Goal: Task Accomplishment & Management: Manage account settings

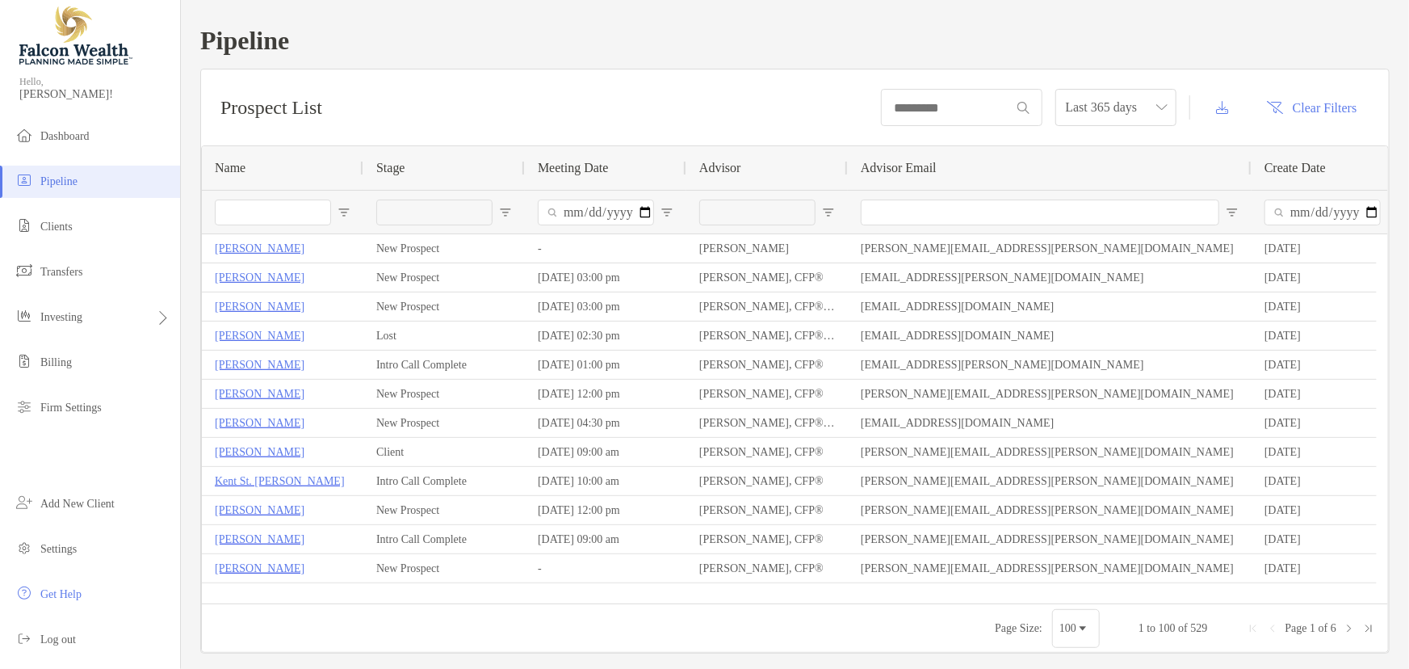
click at [287, 218] on input "Name Filter Input" at bounding box center [273, 212] width 116 height 26
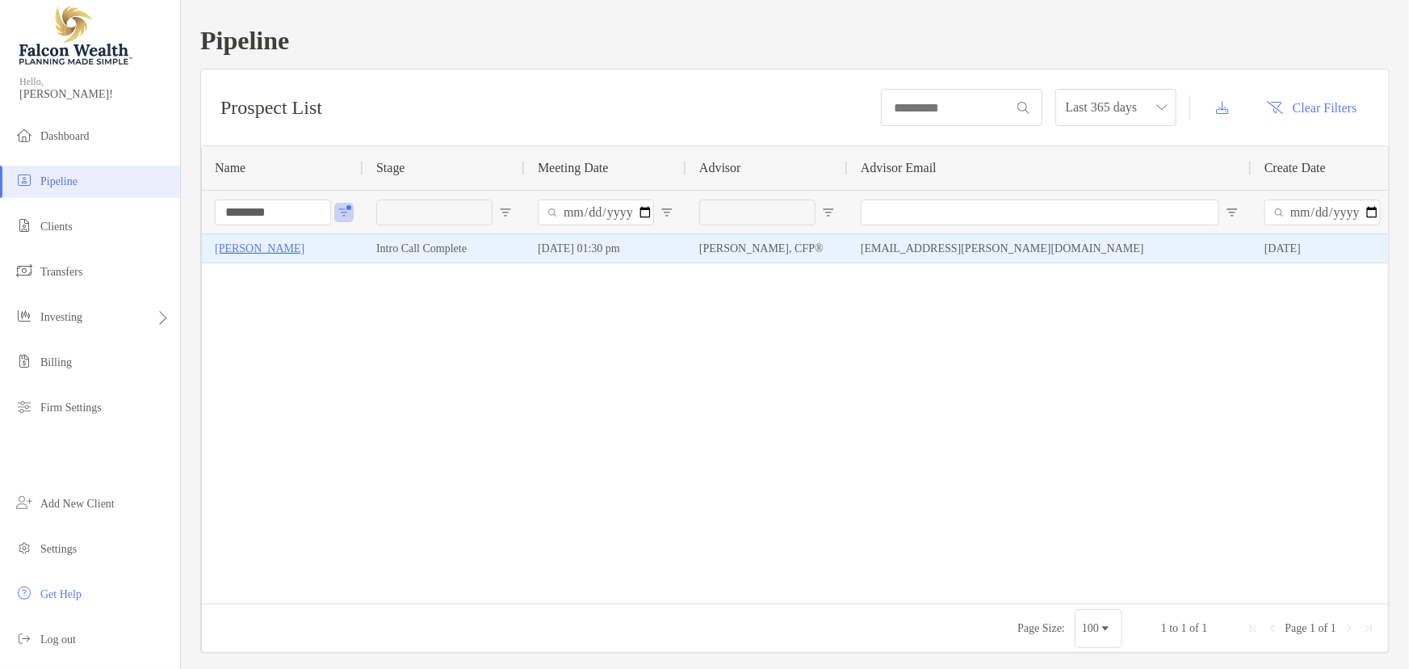
click at [288, 241] on p "Colin Lipscomb" at bounding box center [260, 248] width 90 height 20
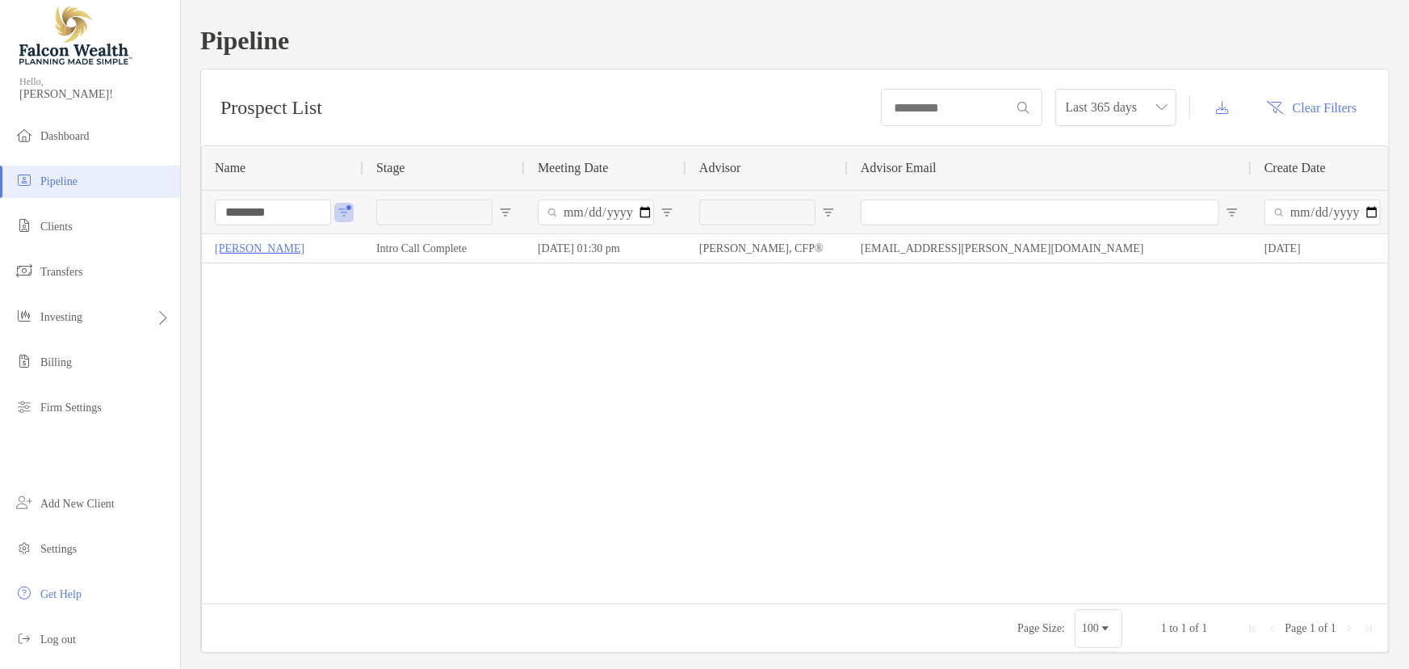
drag, startPoint x: 289, startPoint y: 211, endPoint x: 182, endPoint y: 208, distance: 107.4
click at [182, 208] on div "Pipeline Prospect List Last 365 days Clear Filters 1 to 1 of 1. Page 1 of 1 Nam…" at bounding box center [795, 339] width 1228 height 679
type input "*******"
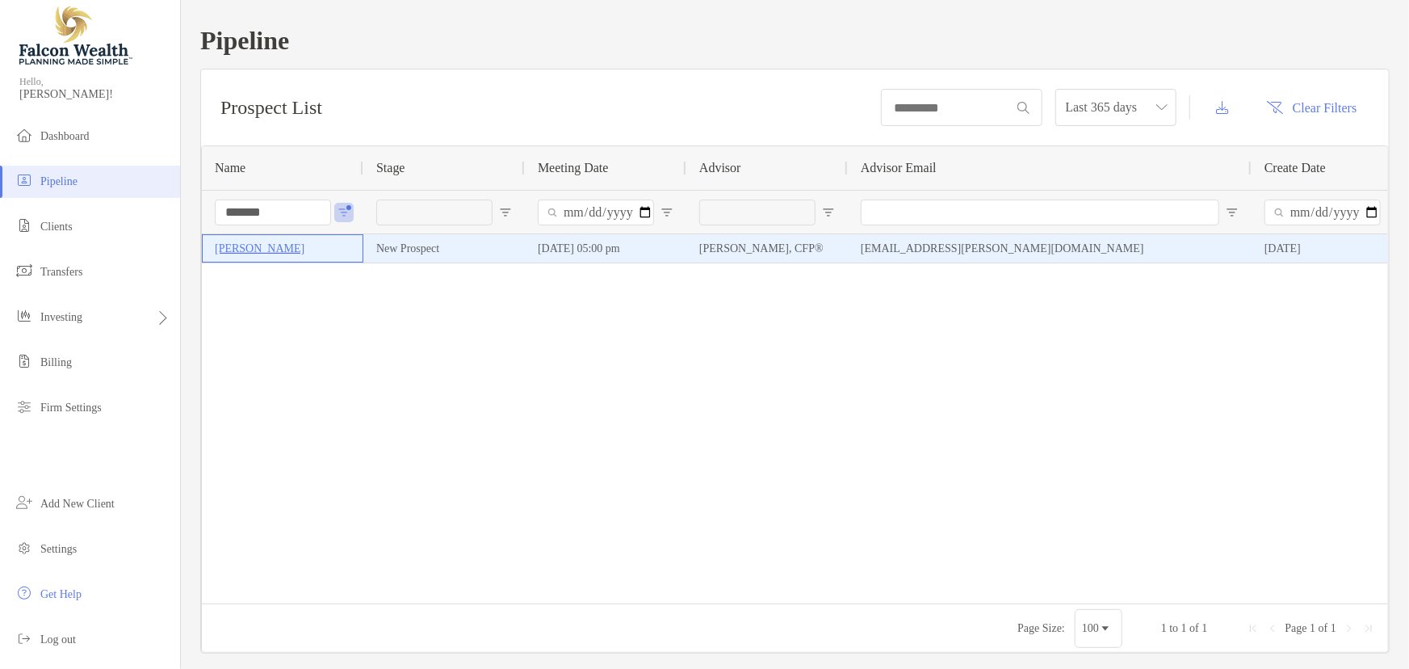
click at [271, 250] on p "[PERSON_NAME]" at bounding box center [260, 248] width 90 height 20
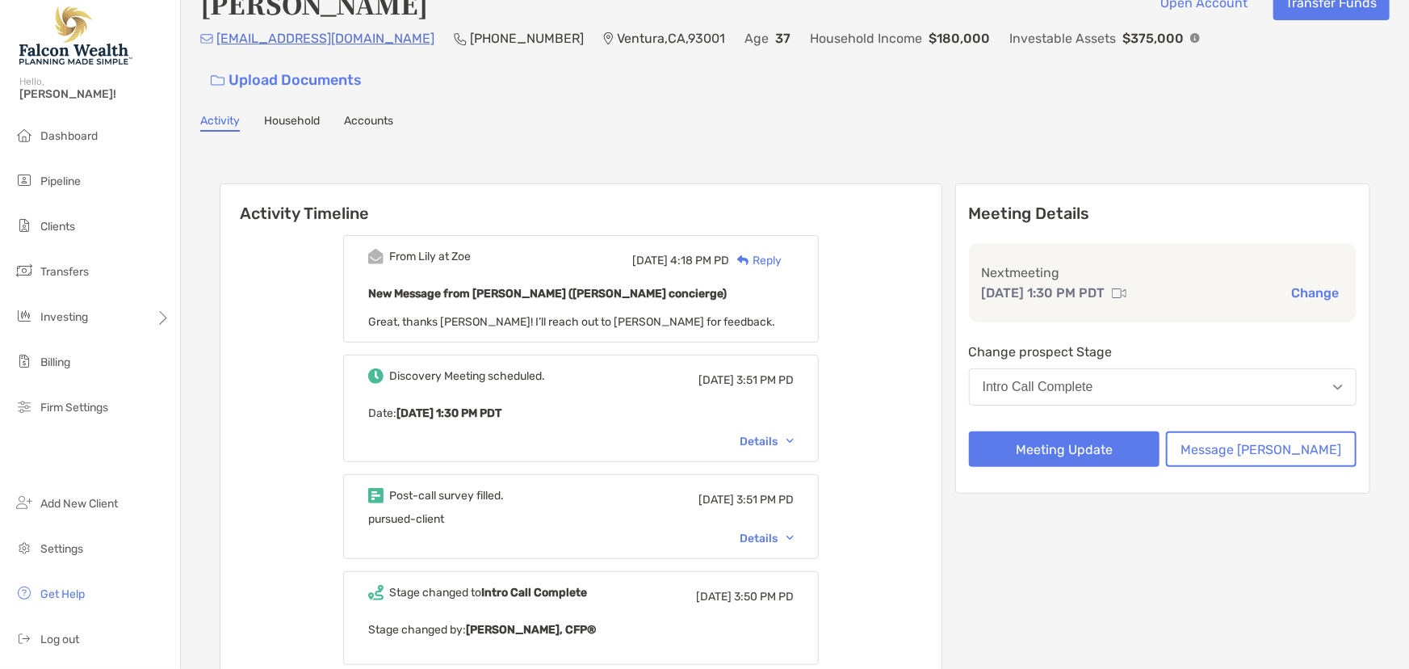
scroll to position [146, 0]
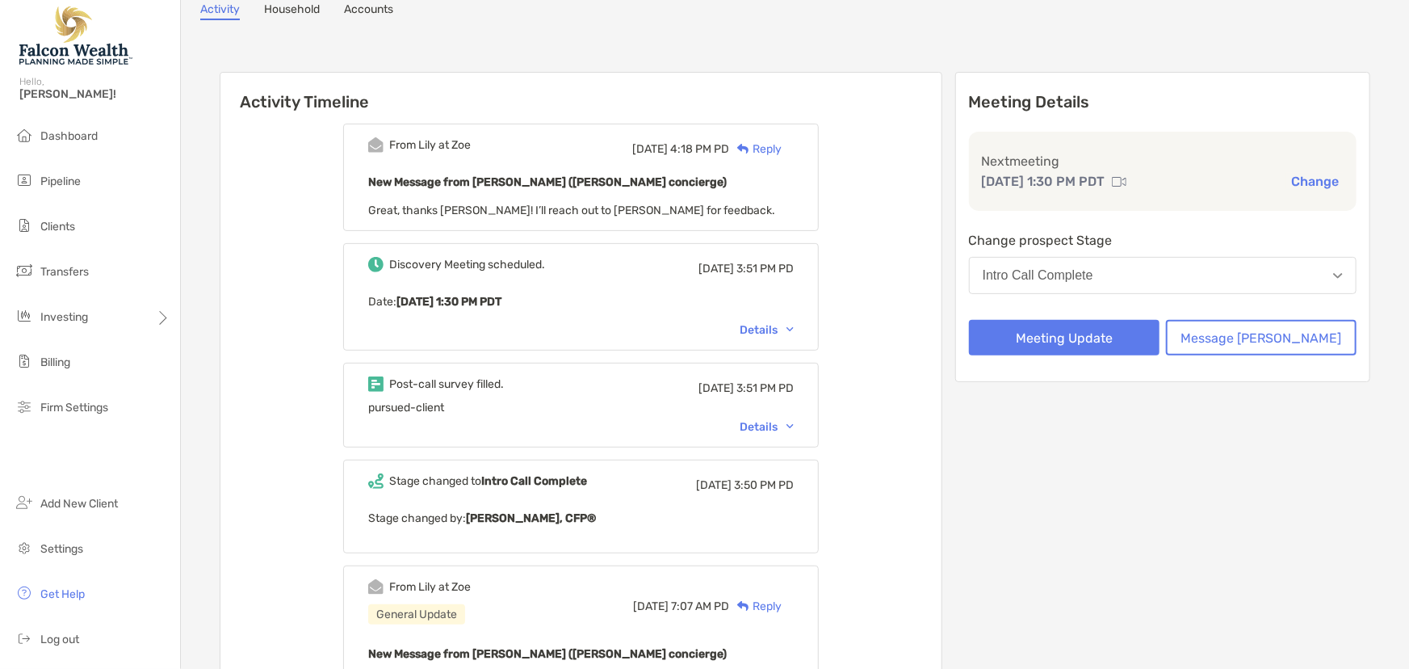
click at [1093, 268] on div "Intro Call Complete" at bounding box center [1038, 275] width 111 height 15
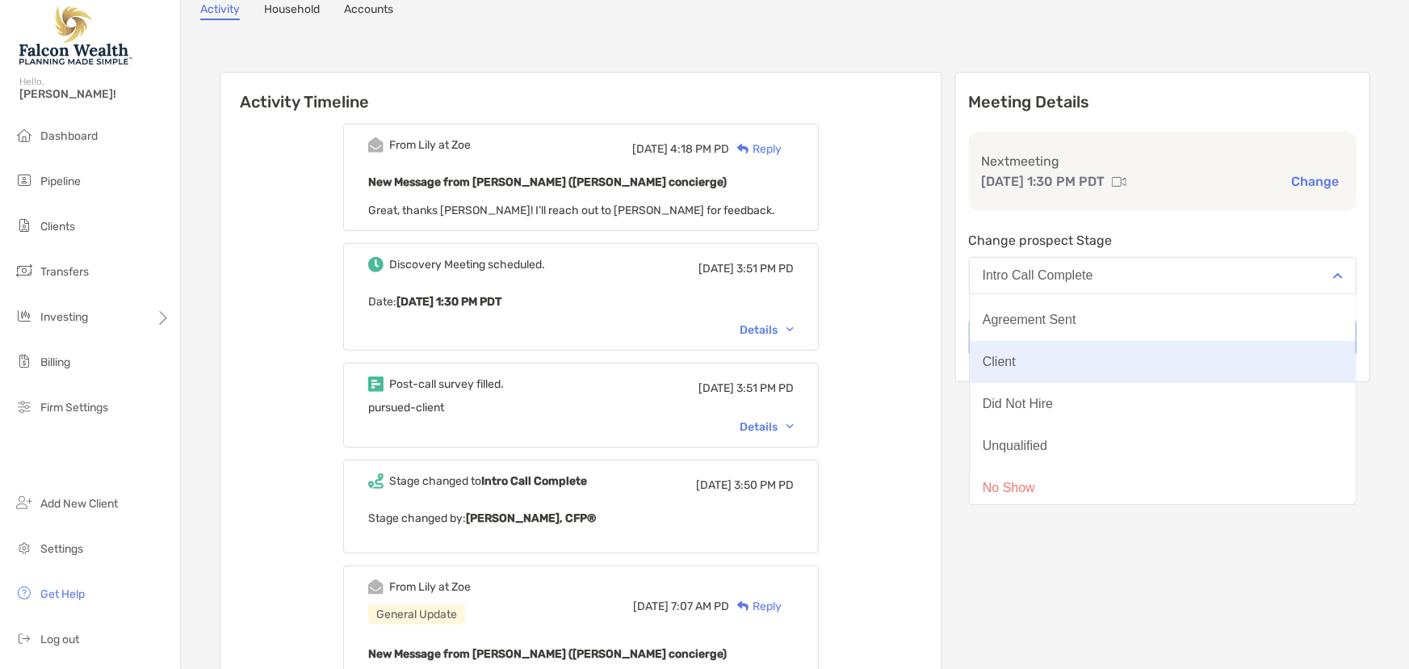
scroll to position [126, 0]
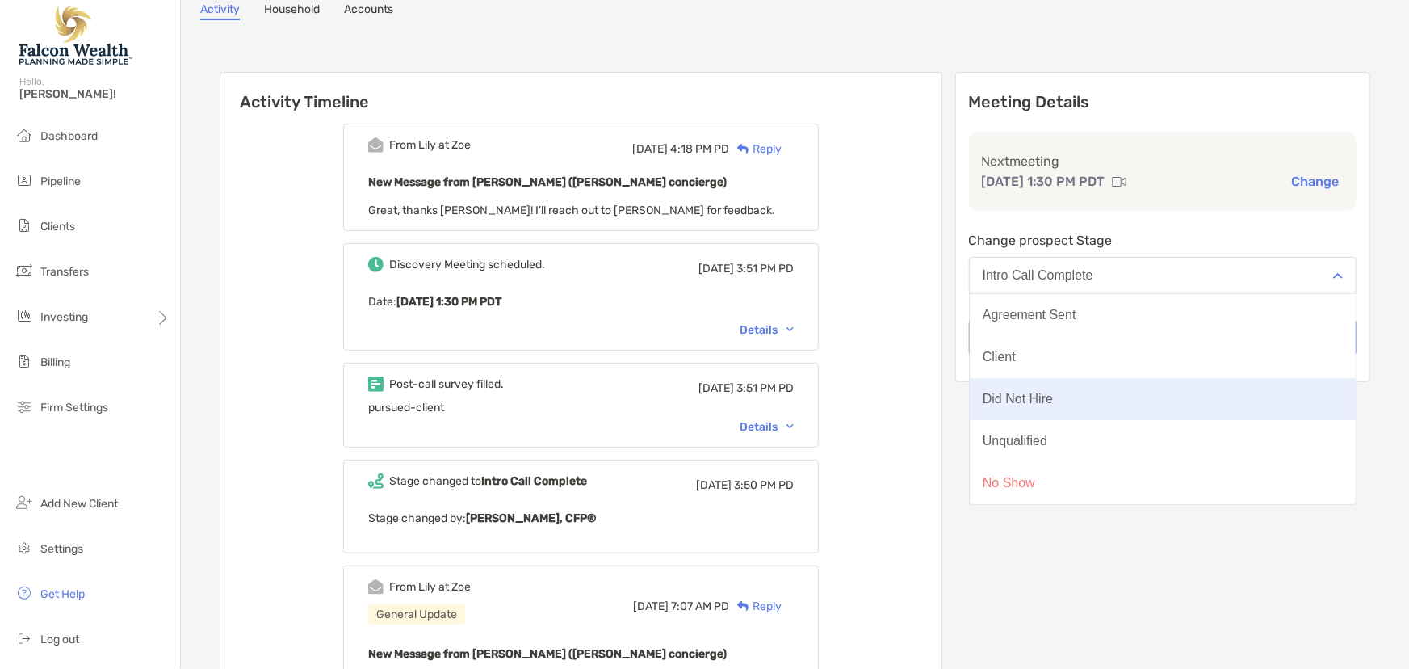
click at [1053, 392] on div "Did Not Hire" at bounding box center [1018, 399] width 70 height 15
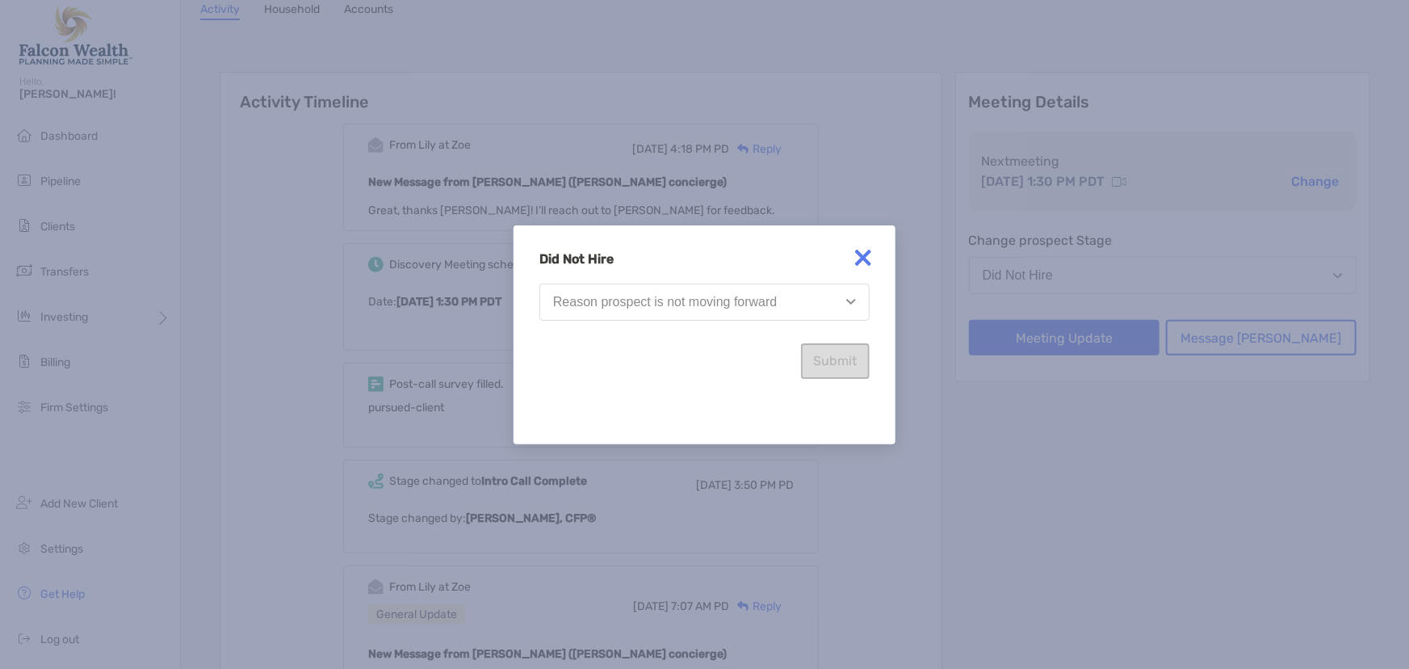
click at [734, 305] on div "Reason prospect is not moving forward" at bounding box center [665, 302] width 224 height 15
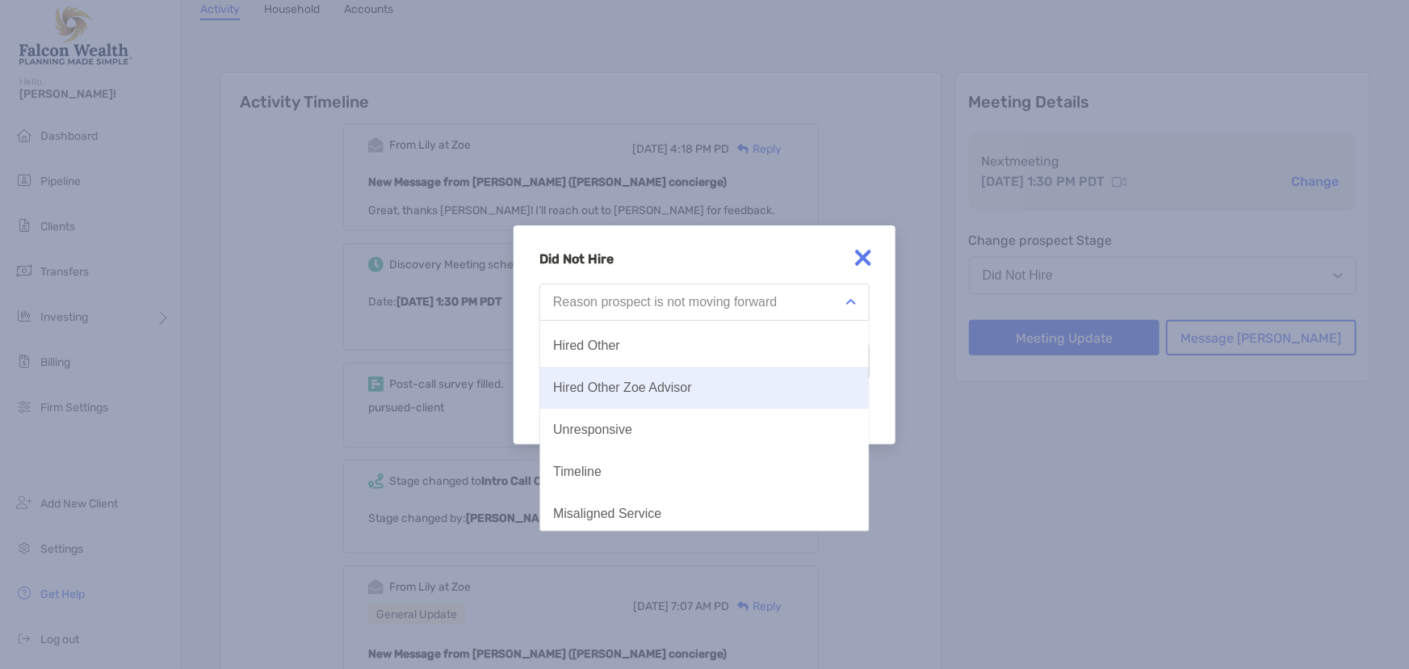
scroll to position [83, 0]
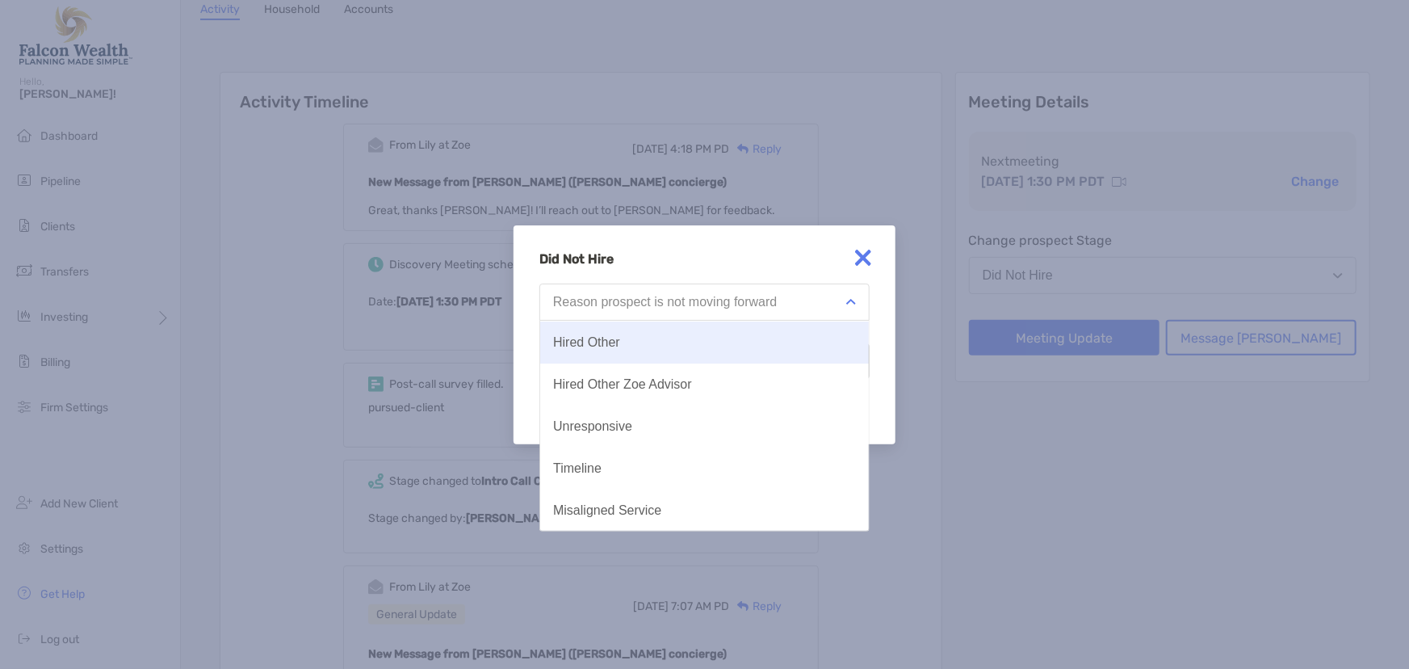
click at [636, 352] on button "Hired Other" at bounding box center [704, 342] width 329 height 42
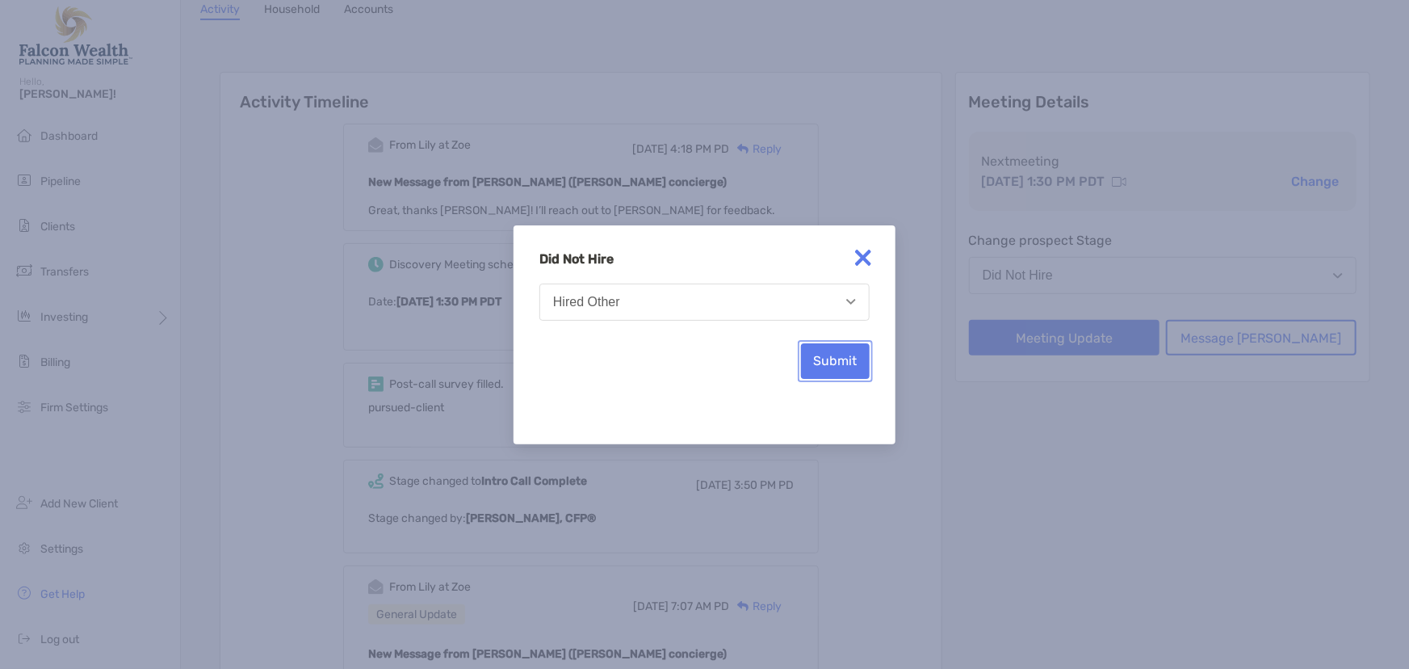
click at [852, 365] on button "Submit" at bounding box center [835, 361] width 69 height 36
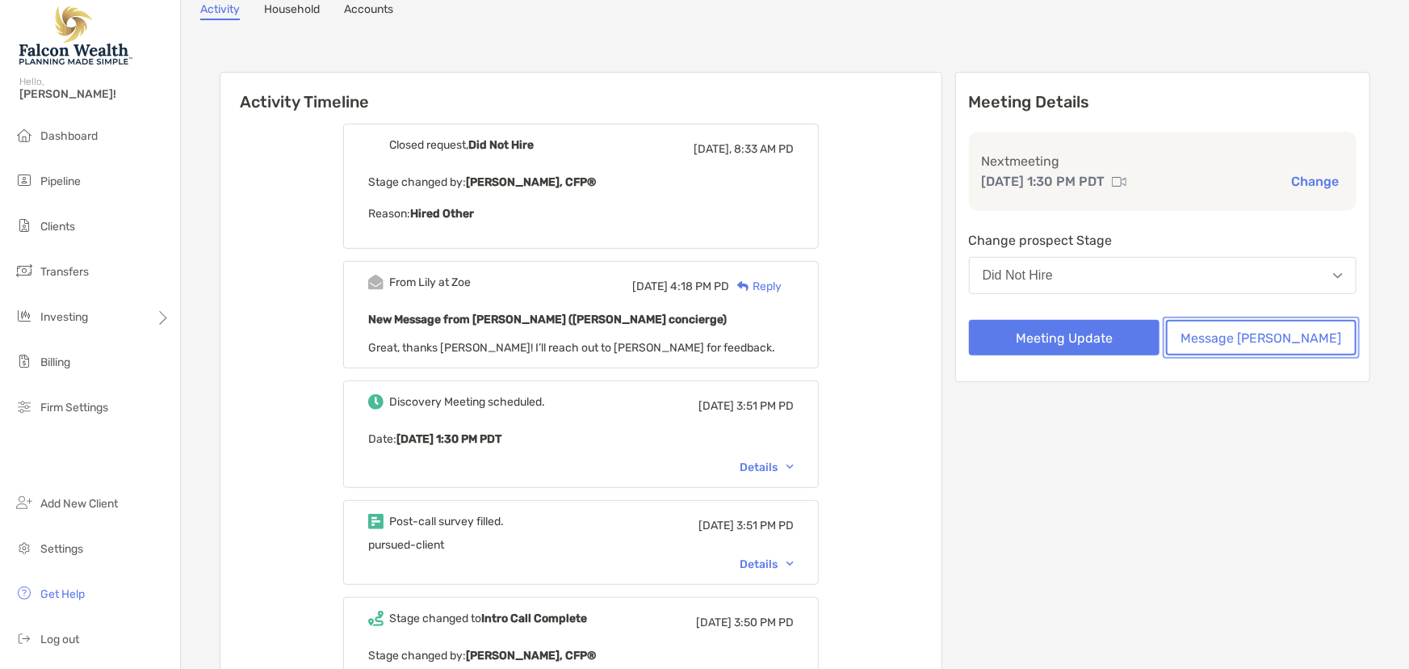
click at [1280, 320] on button "Message [PERSON_NAME]" at bounding box center [1261, 338] width 191 height 36
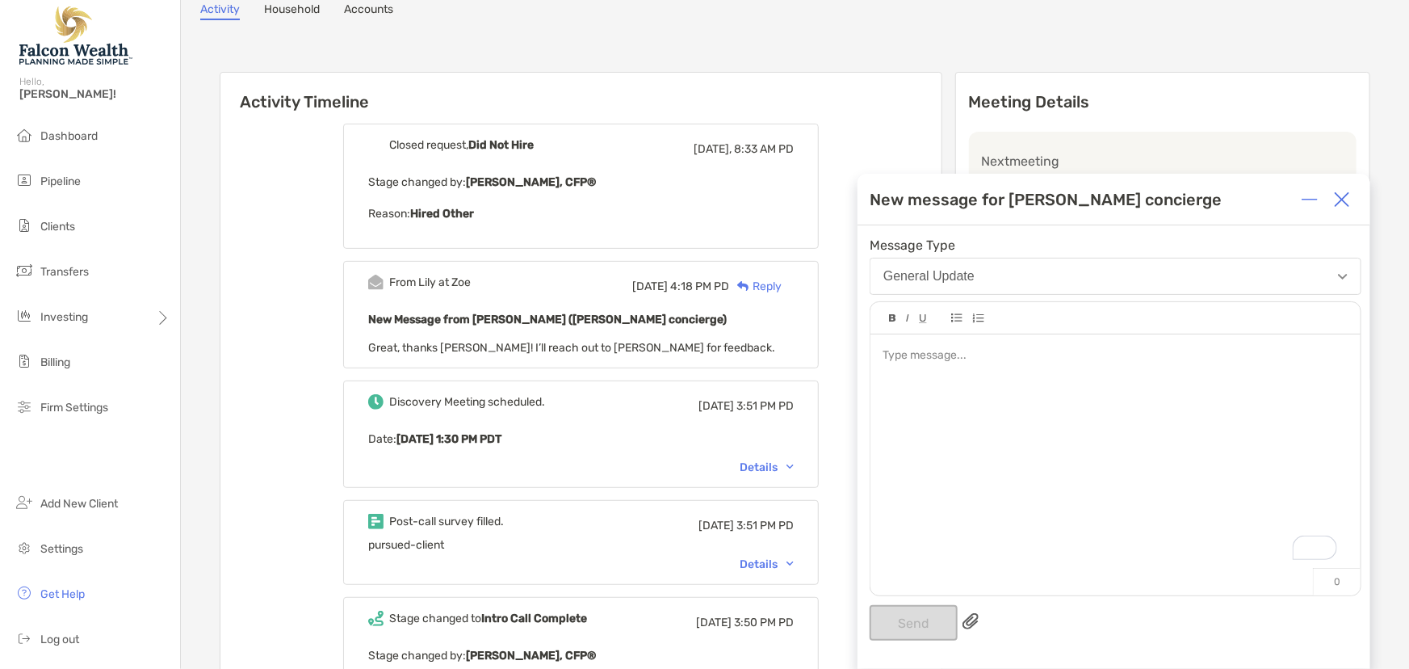
click at [946, 363] on div "To enrich screen reader interactions, please activate Accessibility in Grammarl…" at bounding box center [1115, 355] width 465 height 17
drag, startPoint x: 994, startPoint y: 277, endPoint x: 959, endPoint y: 277, distance: 35.5
click at [959, 277] on button "General Update" at bounding box center [1116, 276] width 492 height 37
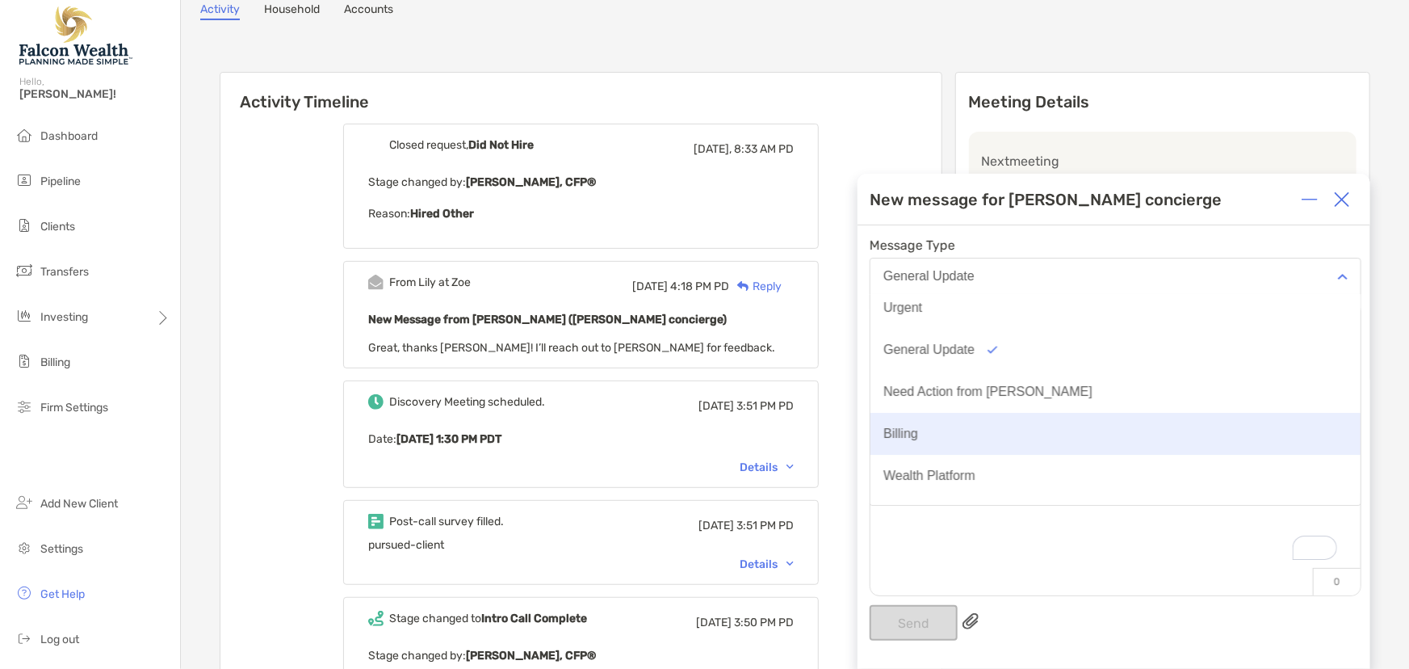
scroll to position [0, 0]
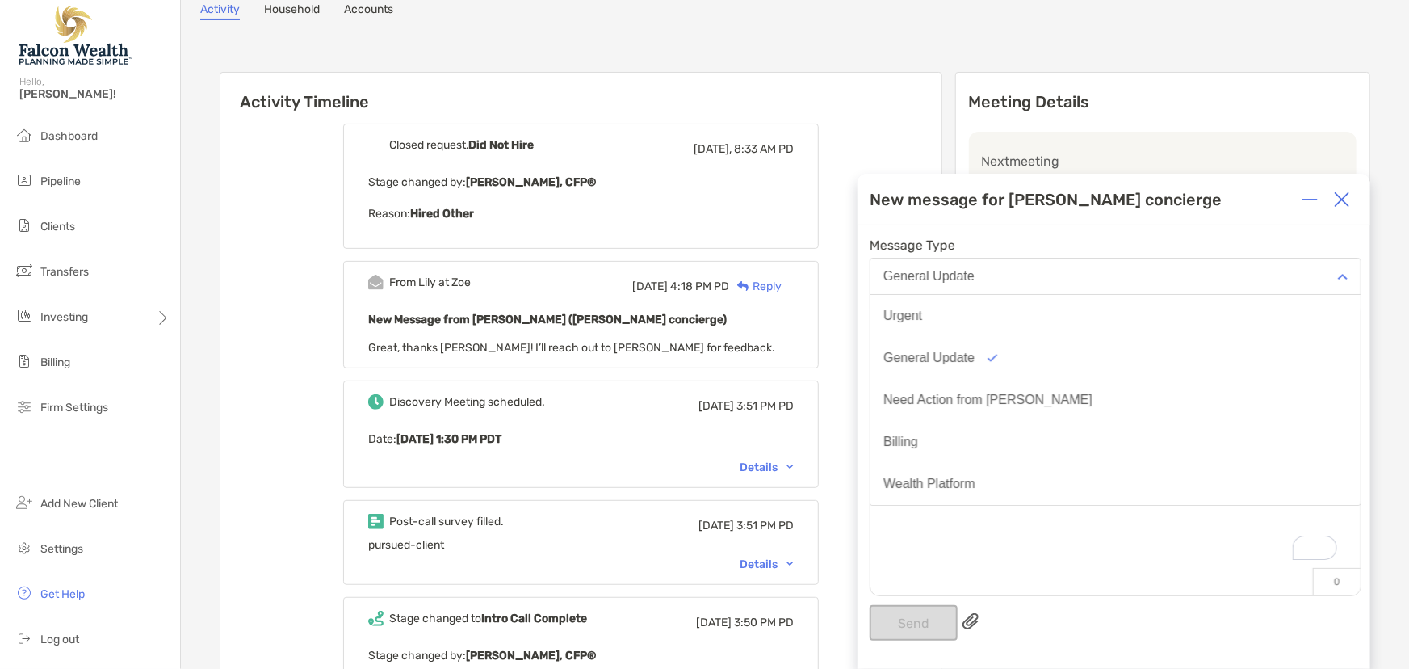
click at [1001, 554] on div "To enrich screen reader interactions, please activate Accessibility in Grammarl…" at bounding box center [1116, 456] width 490 height 245
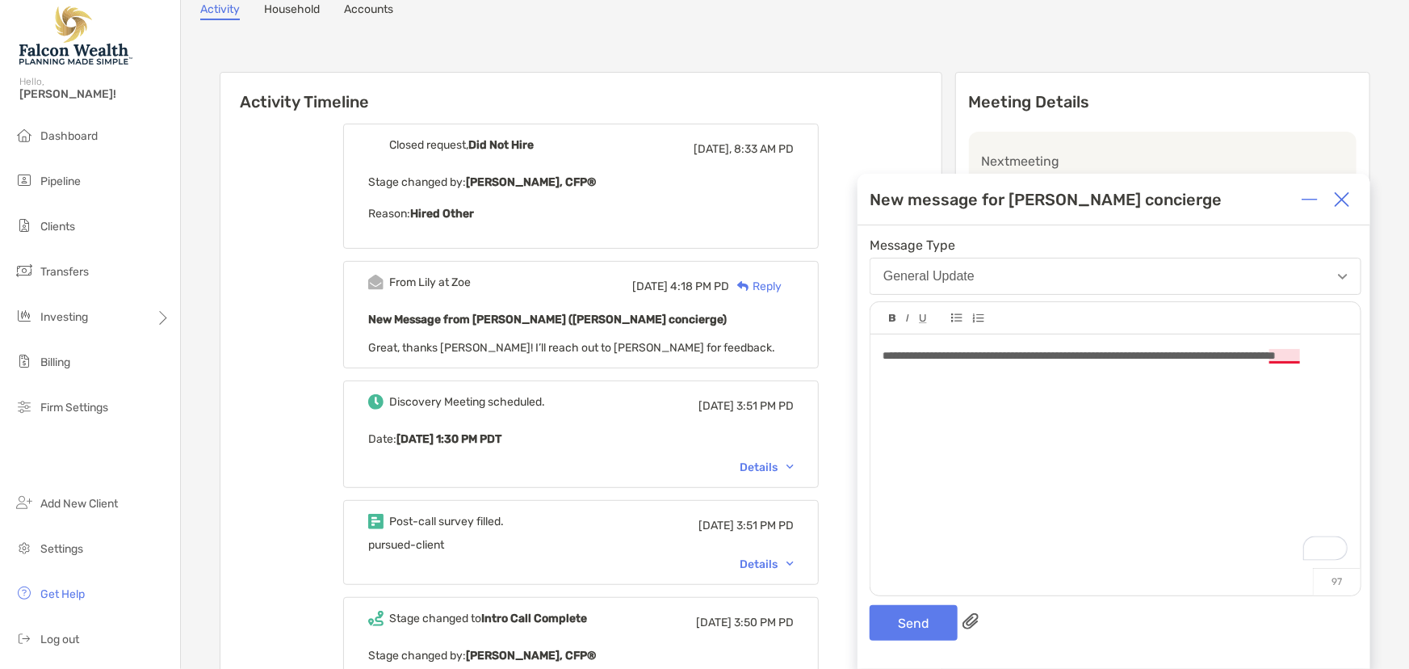
click at [1276, 357] on span "**********" at bounding box center [1079, 355] width 393 height 11
click at [1292, 355] on span "**********" at bounding box center [1087, 355] width 409 height 11
click at [1285, 358] on span "**********" at bounding box center [1087, 355] width 409 height 11
click at [1280, 352] on span "**********" at bounding box center [1081, 355] width 397 height 11
click at [1051, 364] on div "**********" at bounding box center [1115, 355] width 465 height 17
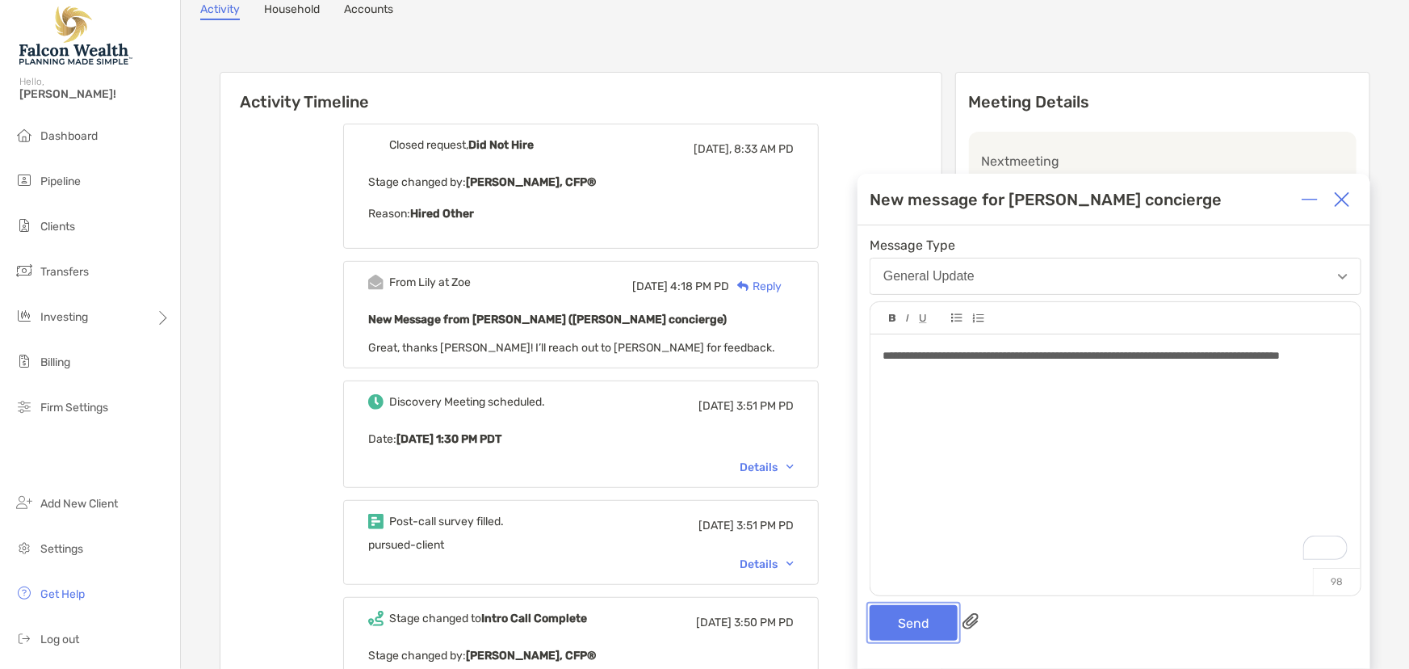
click at [929, 628] on button "Send" at bounding box center [914, 623] width 88 height 36
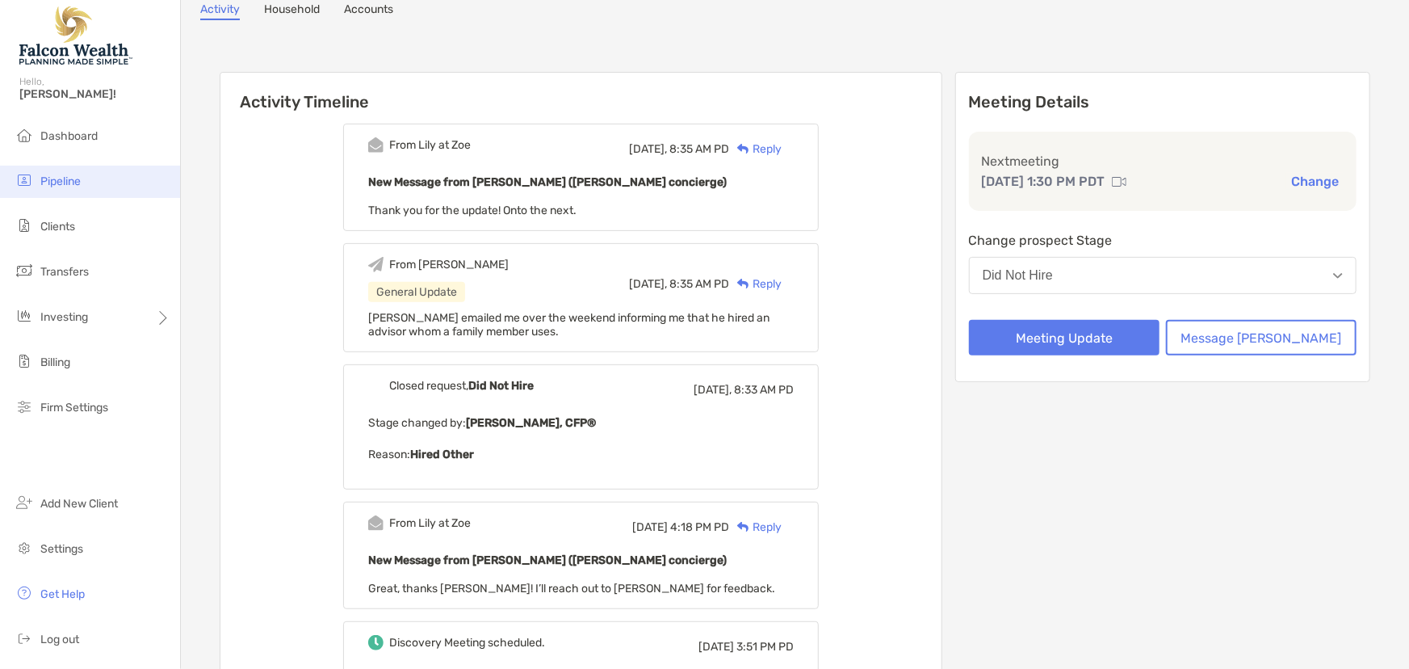
click at [56, 183] on span "Pipeline" at bounding box center [60, 181] width 40 height 14
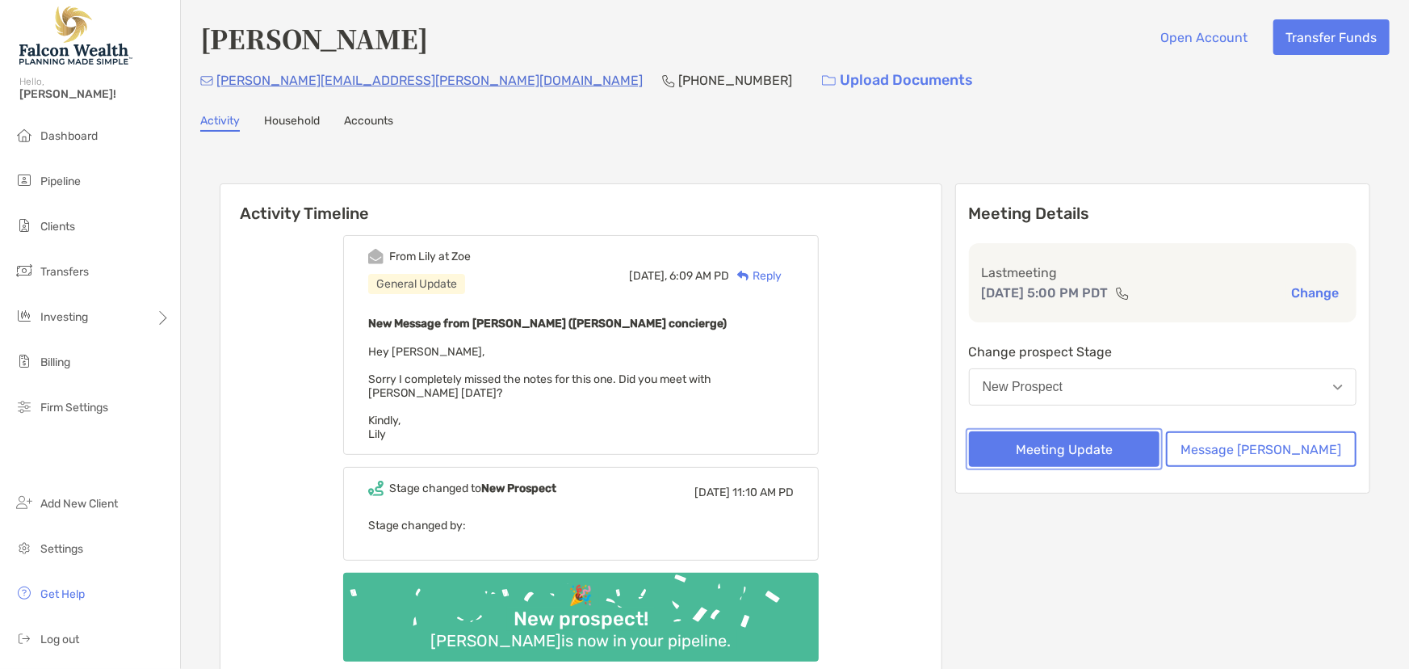
click at [1074, 455] on button "Meeting Update" at bounding box center [1064, 449] width 191 height 36
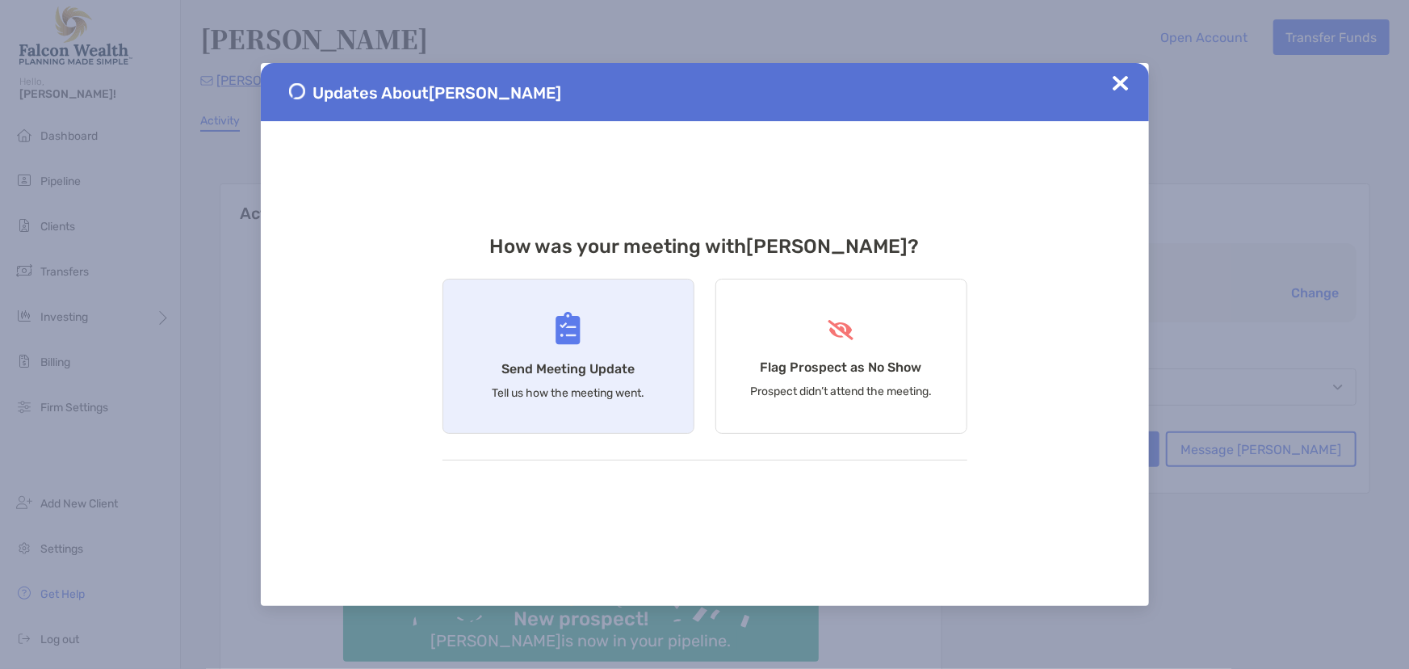
click at [504, 350] on div "Send Meeting Update Tell us how the meeting went." at bounding box center [569, 356] width 252 height 155
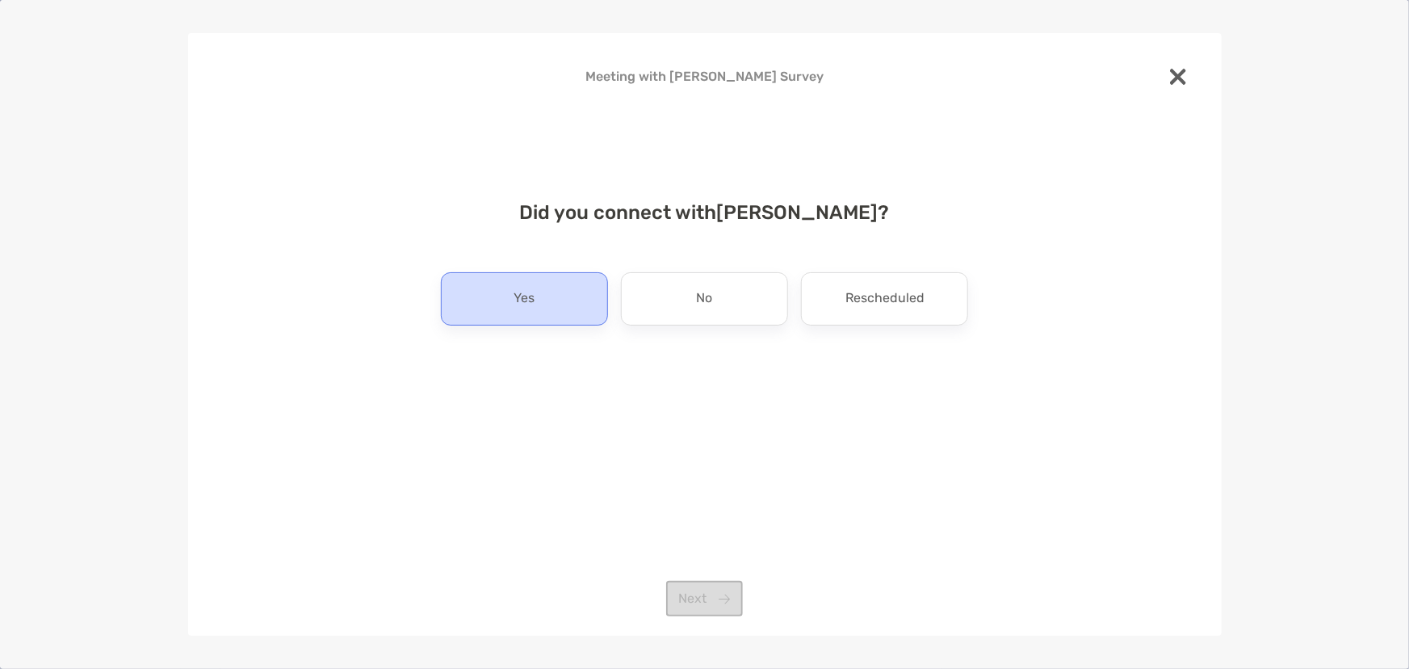
click at [549, 296] on div "Yes" at bounding box center [524, 298] width 167 height 53
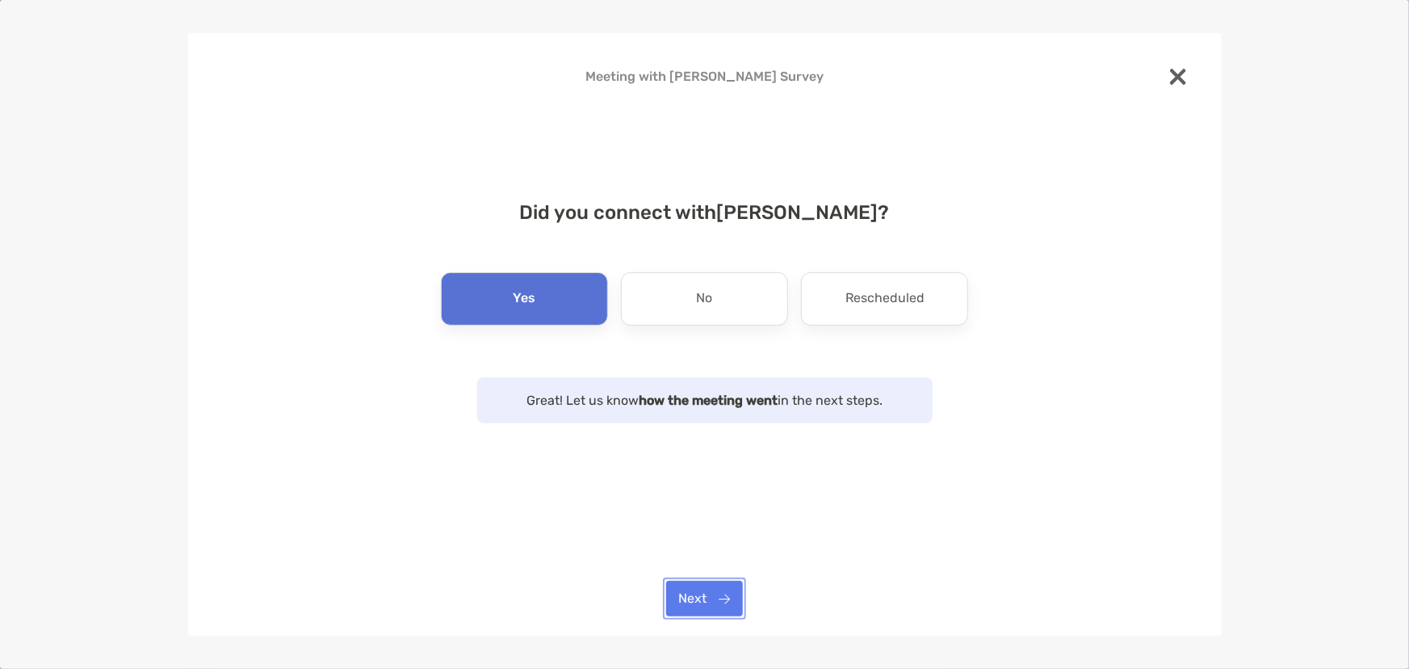
click at [733, 606] on button "Next" at bounding box center [704, 599] width 77 height 36
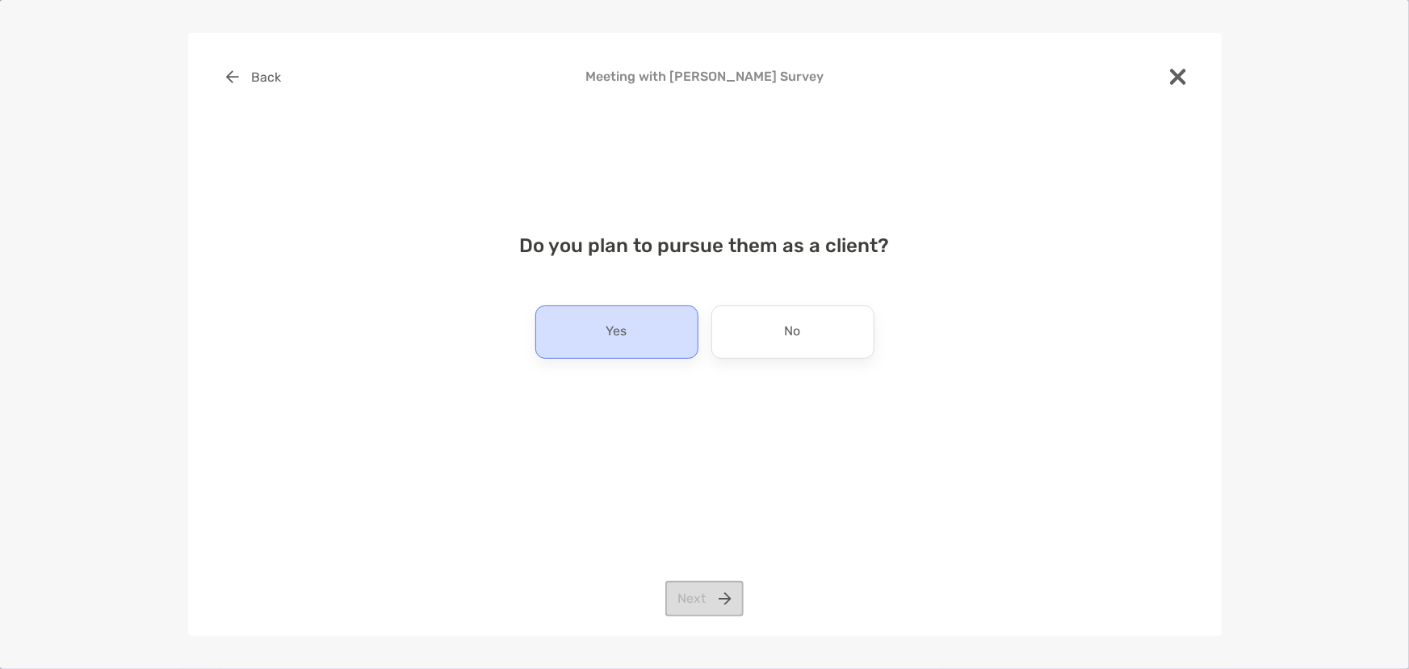
click at [635, 338] on div "Yes" at bounding box center [616, 331] width 163 height 53
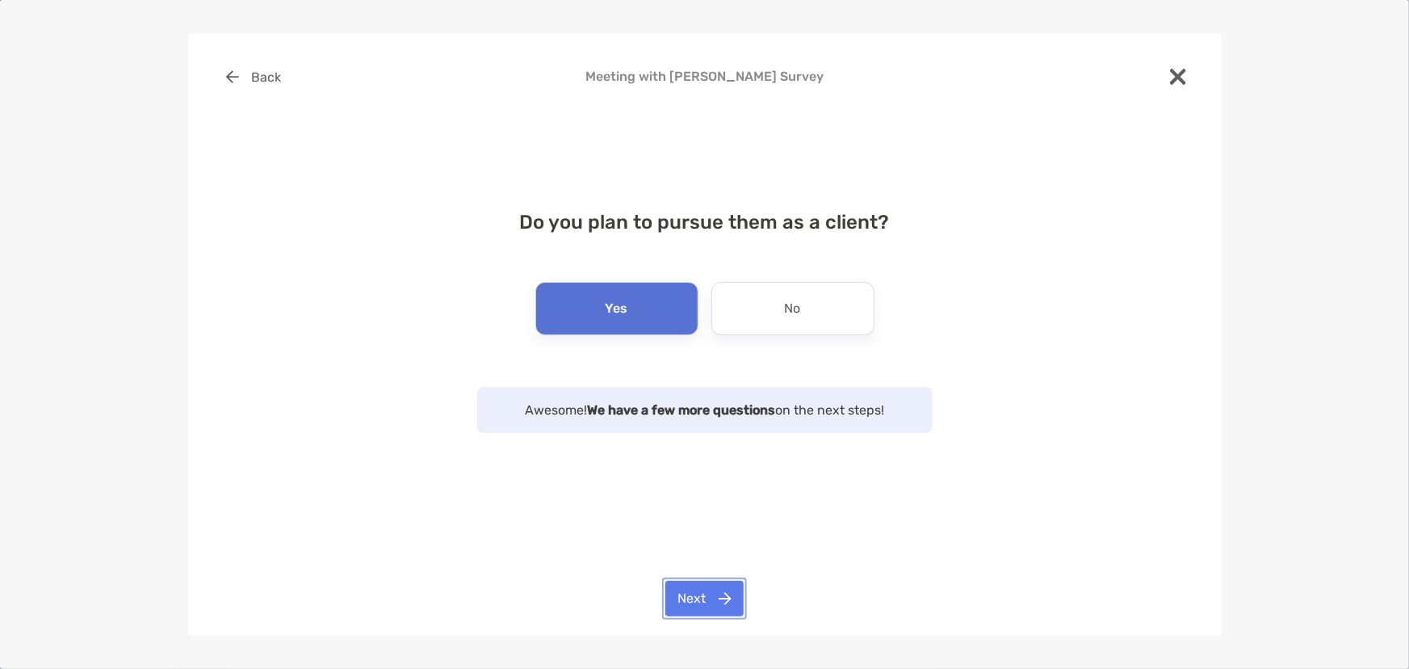
click at [726, 602] on button "Next" at bounding box center [704, 599] width 78 height 36
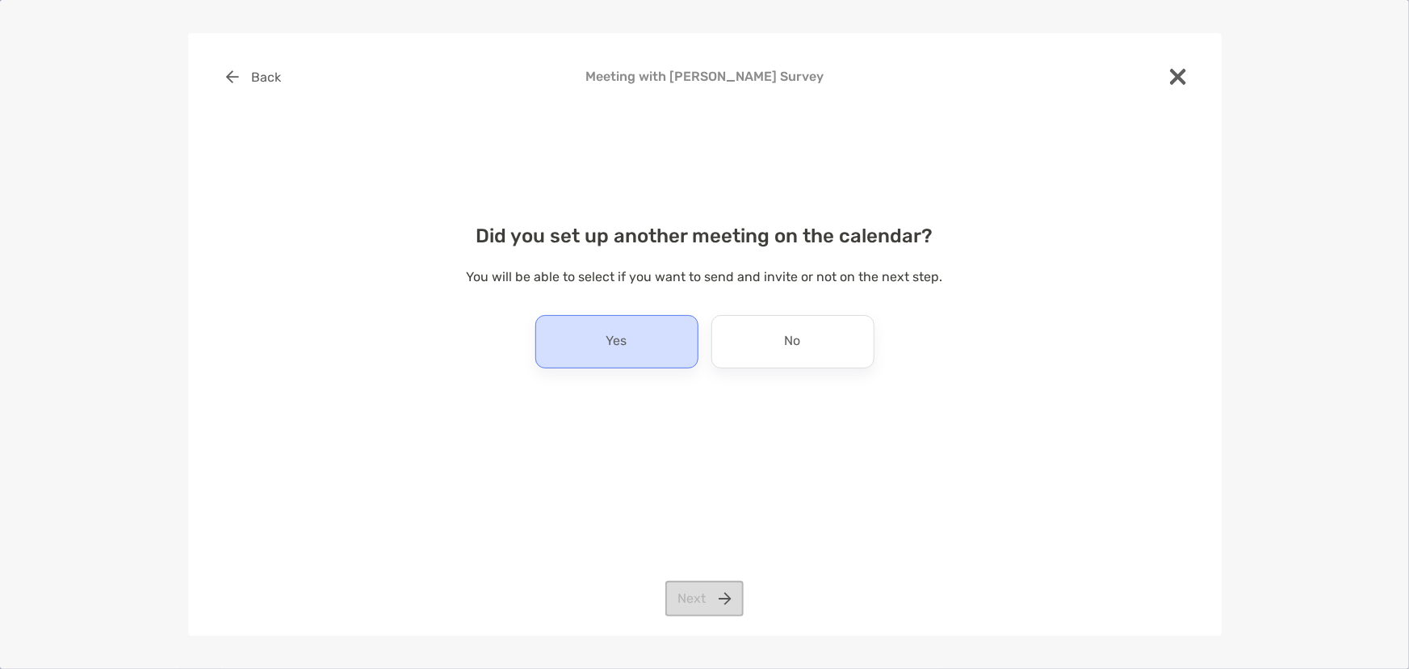
click at [657, 343] on div "Yes" at bounding box center [616, 341] width 163 height 53
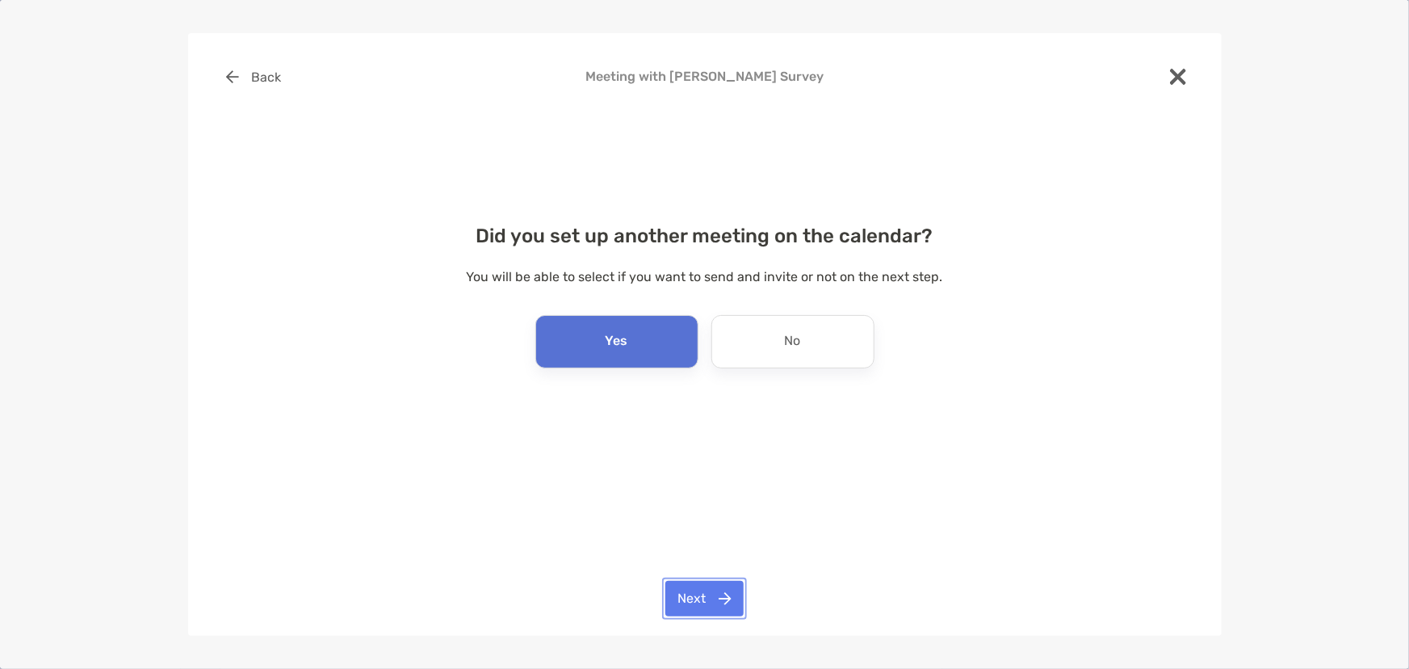
click at [694, 599] on button "Next" at bounding box center [704, 599] width 78 height 36
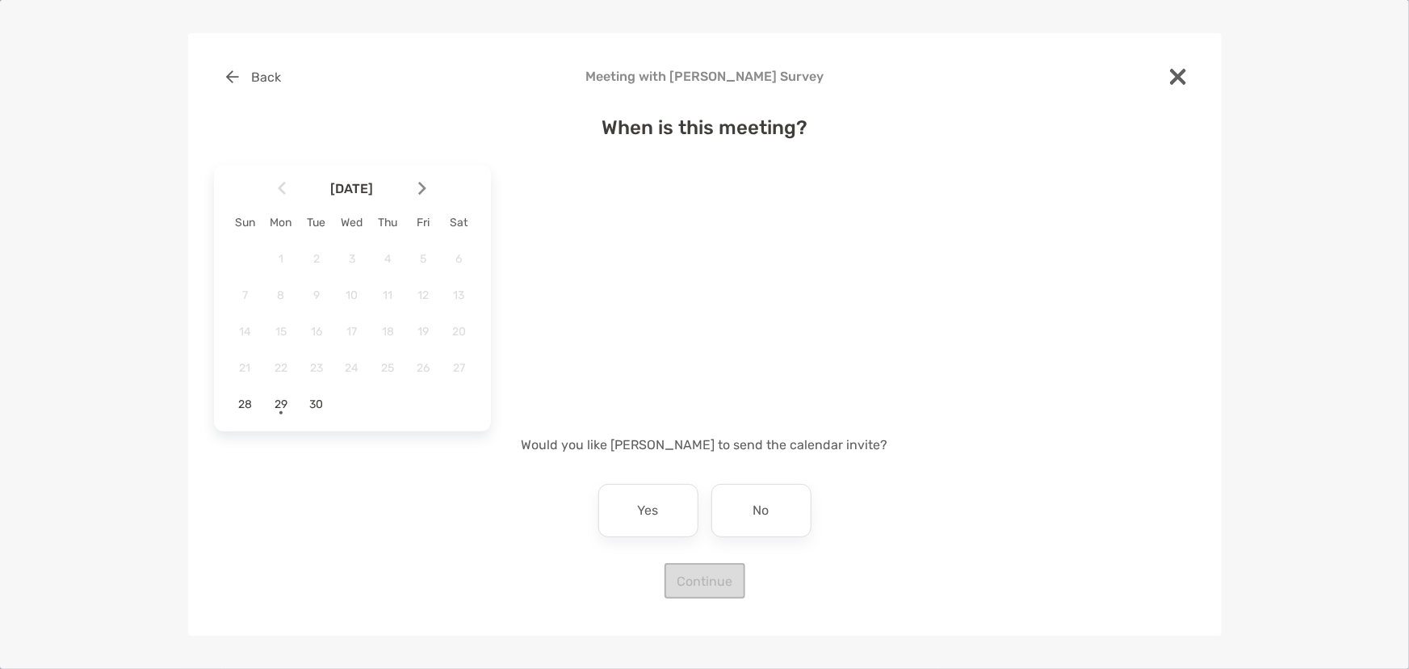
click at [420, 185] on img at bounding box center [422, 189] width 8 height 14
click at [348, 292] on span "8" at bounding box center [351, 295] width 27 height 14
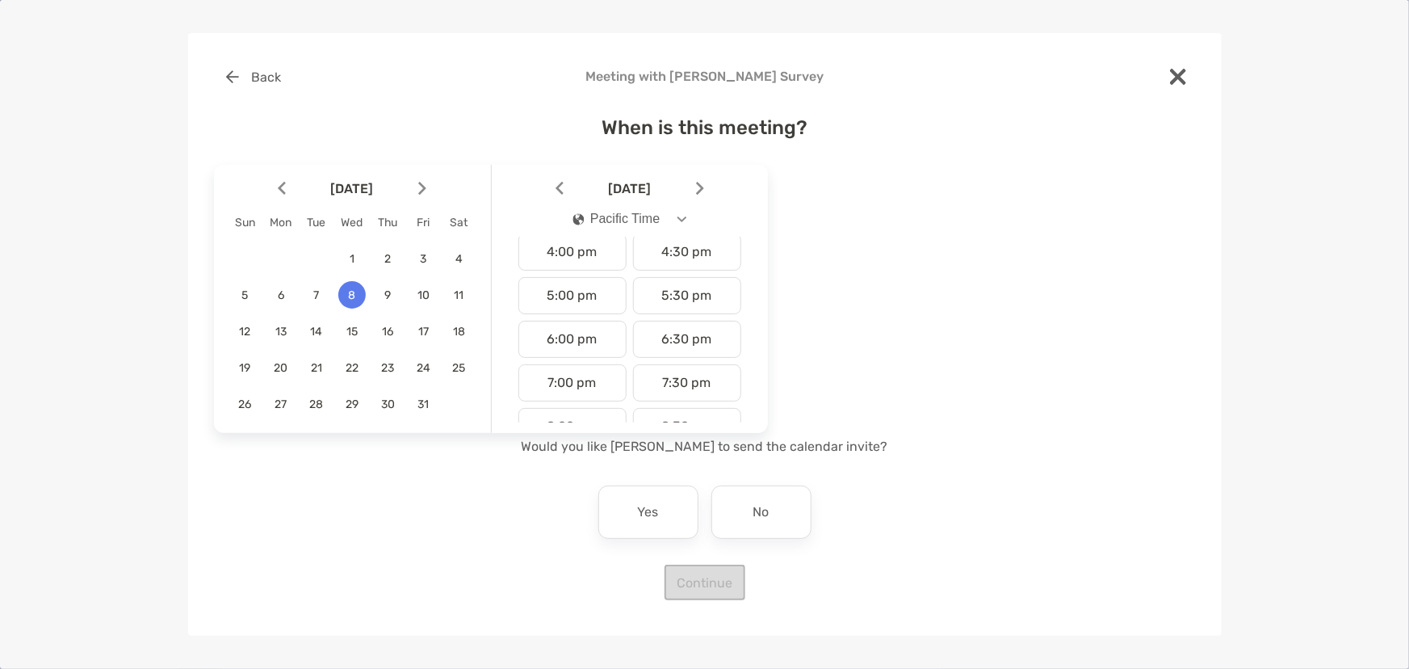
scroll to position [661, 0]
click at [565, 333] on div "5:00 pm" at bounding box center [572, 335] width 108 height 37
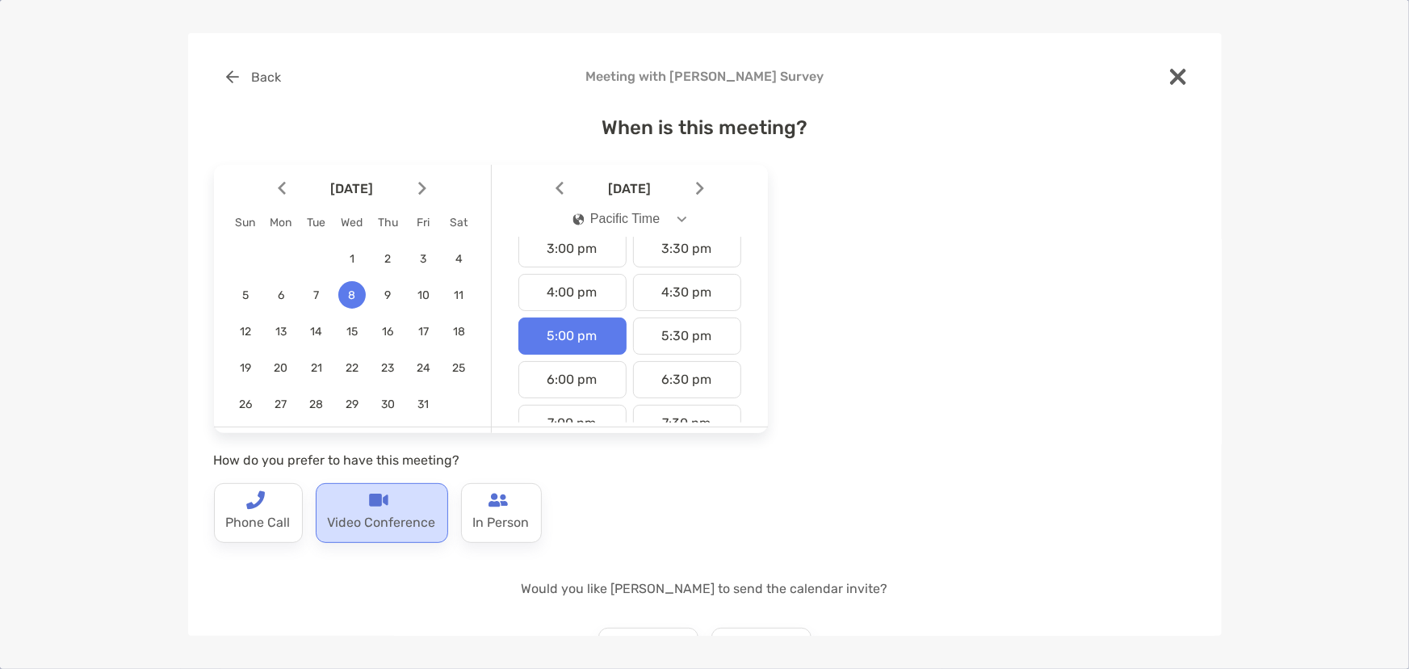
click at [365, 507] on div "Video Conference" at bounding box center [382, 513] width 132 height 60
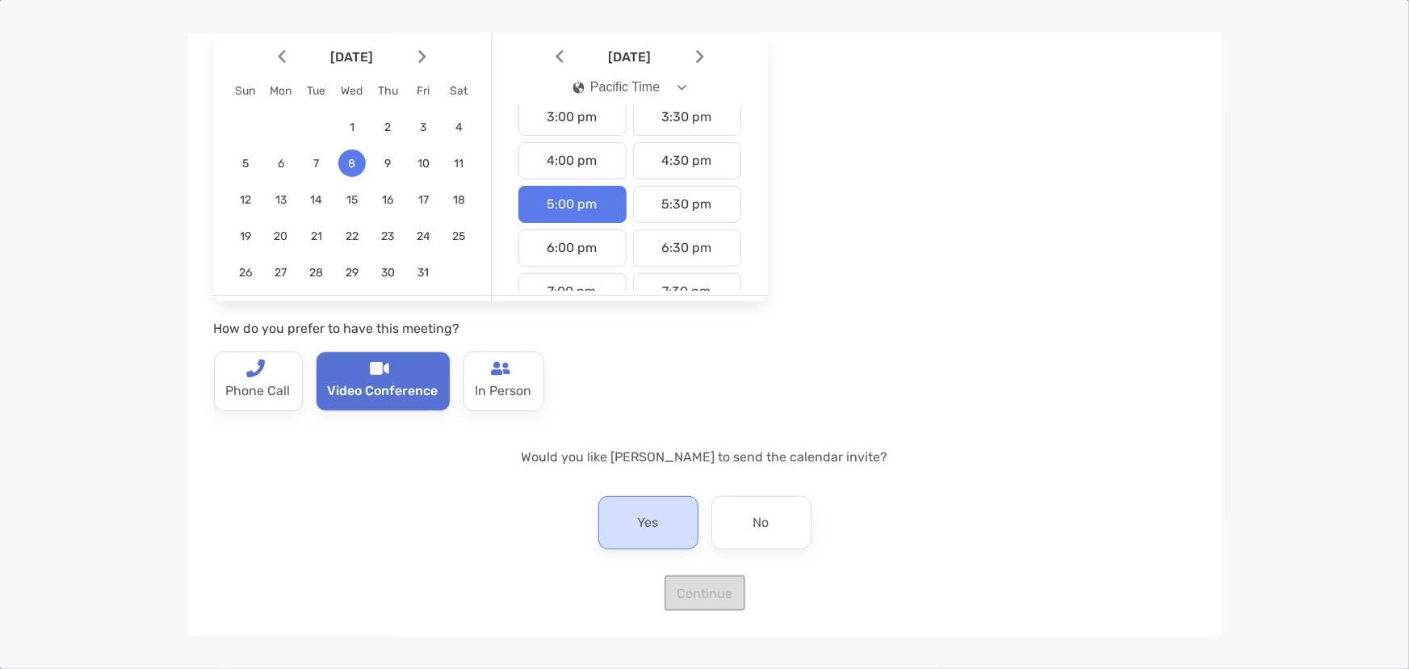
click at [667, 511] on div "Yes" at bounding box center [648, 522] width 100 height 53
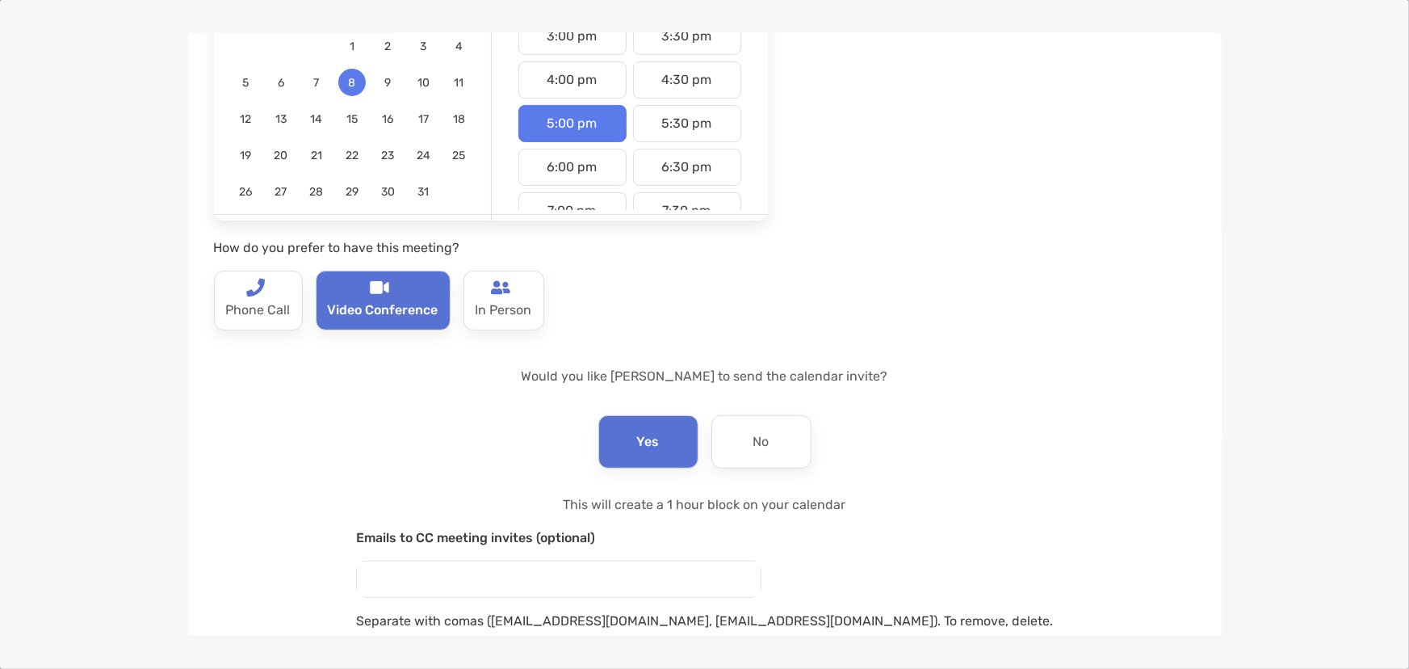
scroll to position [307, 0]
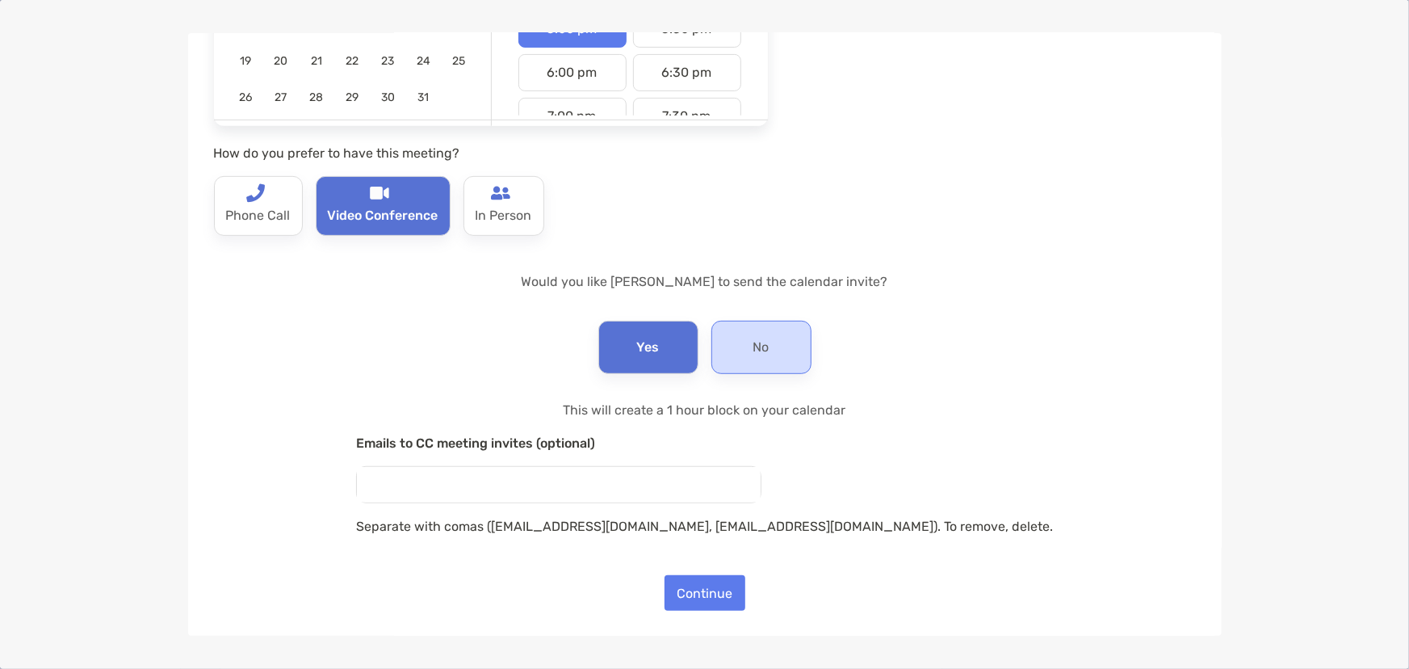
click at [736, 327] on div "No" at bounding box center [761, 347] width 100 height 53
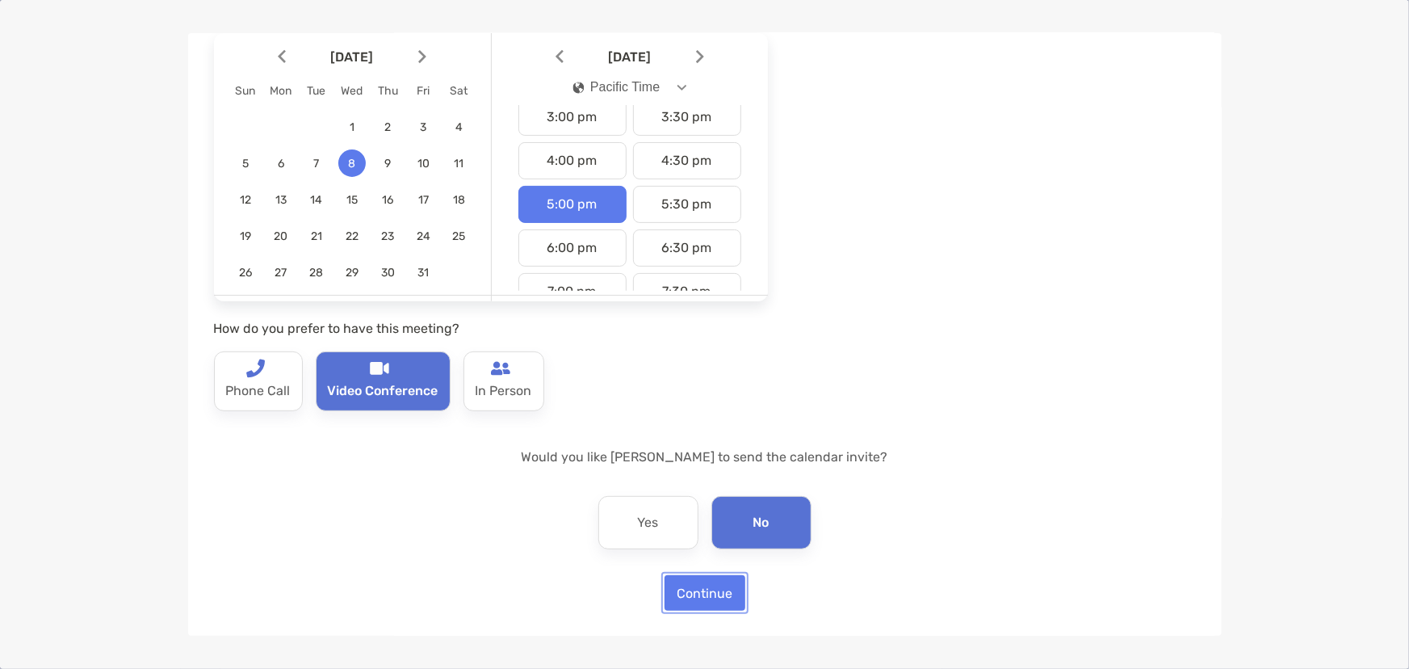
click at [704, 585] on button "Continue" at bounding box center [705, 593] width 81 height 36
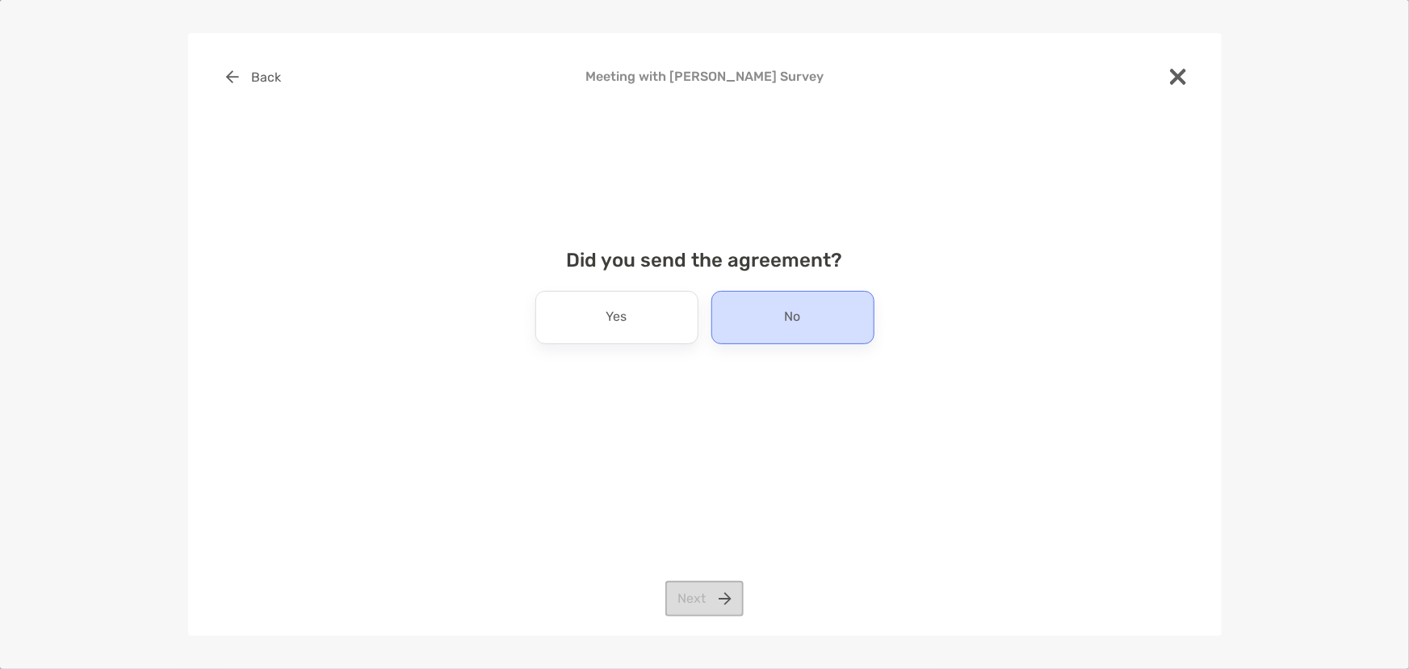
click at [825, 328] on div "No" at bounding box center [792, 317] width 163 height 53
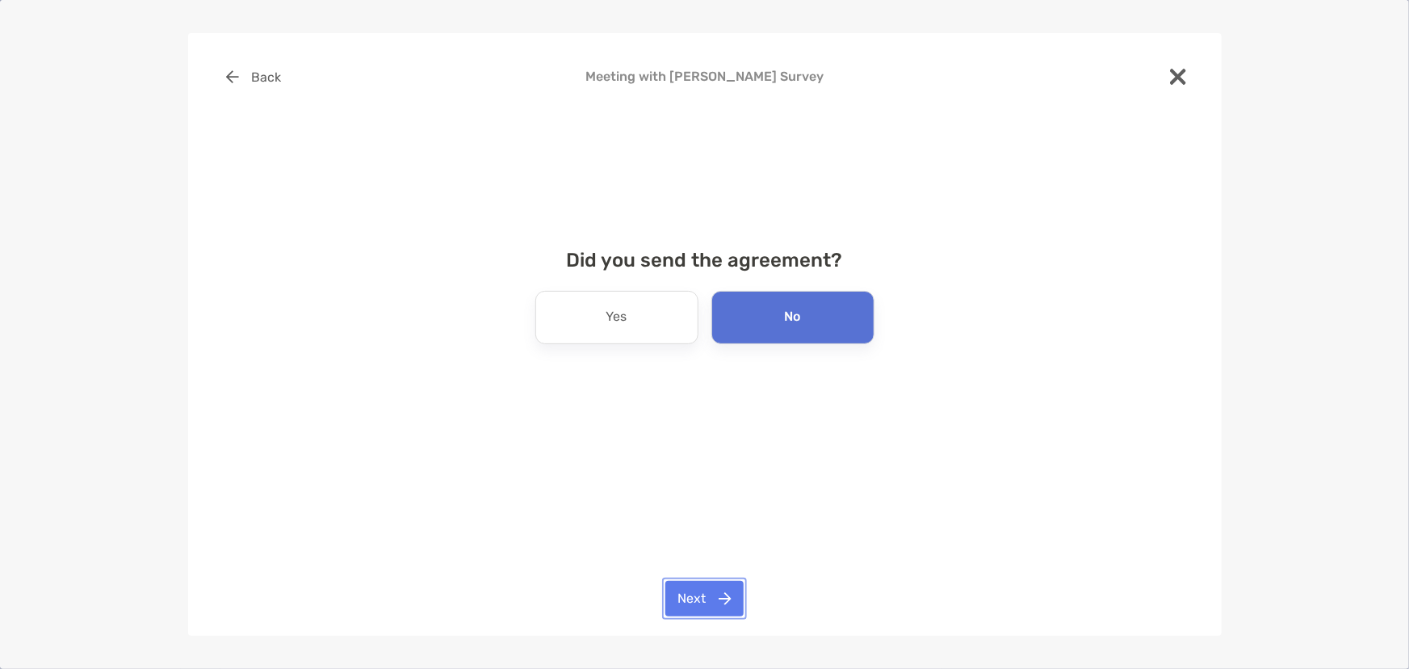
click at [713, 599] on button "Next" at bounding box center [704, 599] width 78 height 36
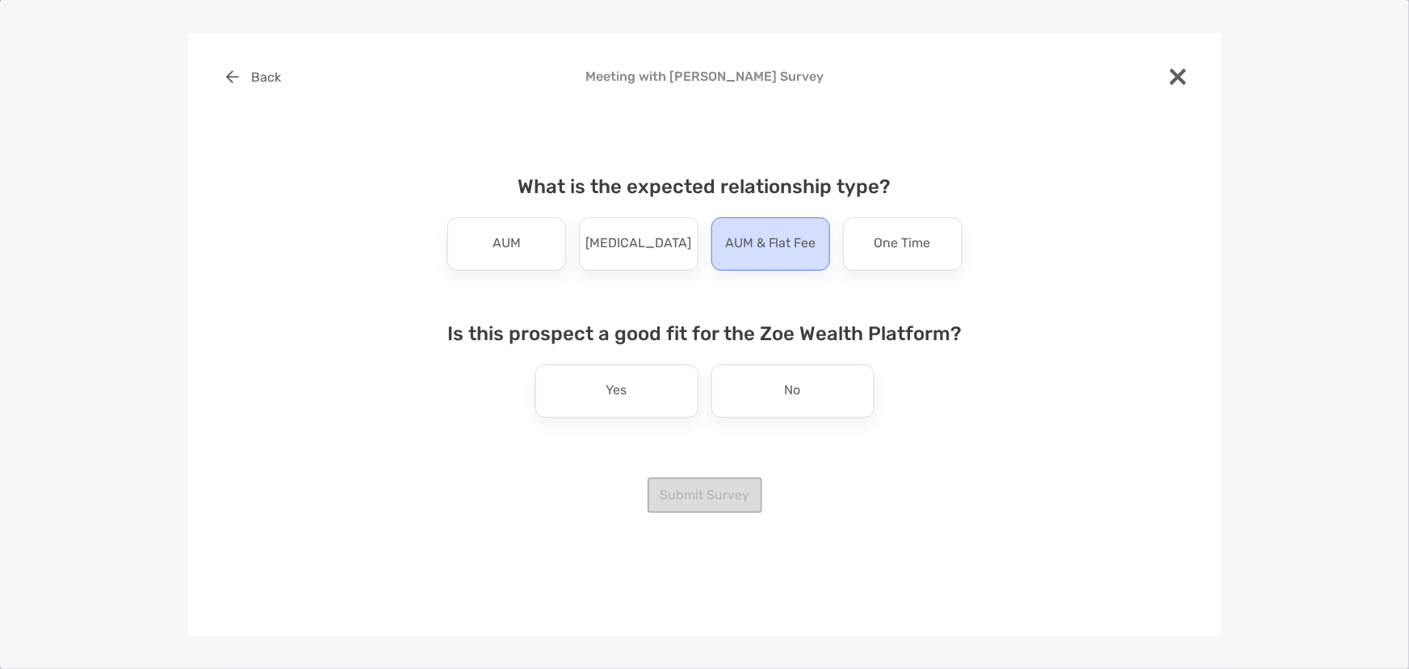
click at [786, 243] on p "AUM & Flat Fee" at bounding box center [770, 244] width 91 height 26
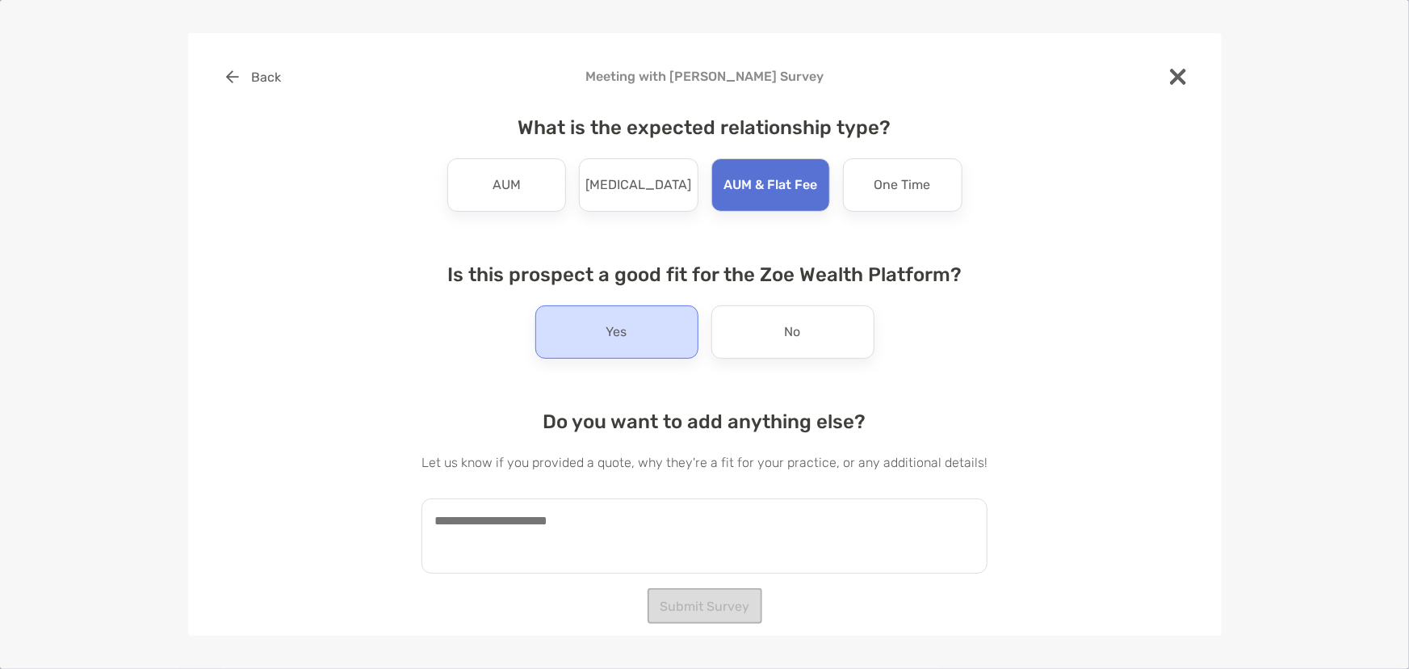
click at [637, 338] on div "Yes" at bounding box center [616, 331] width 163 height 53
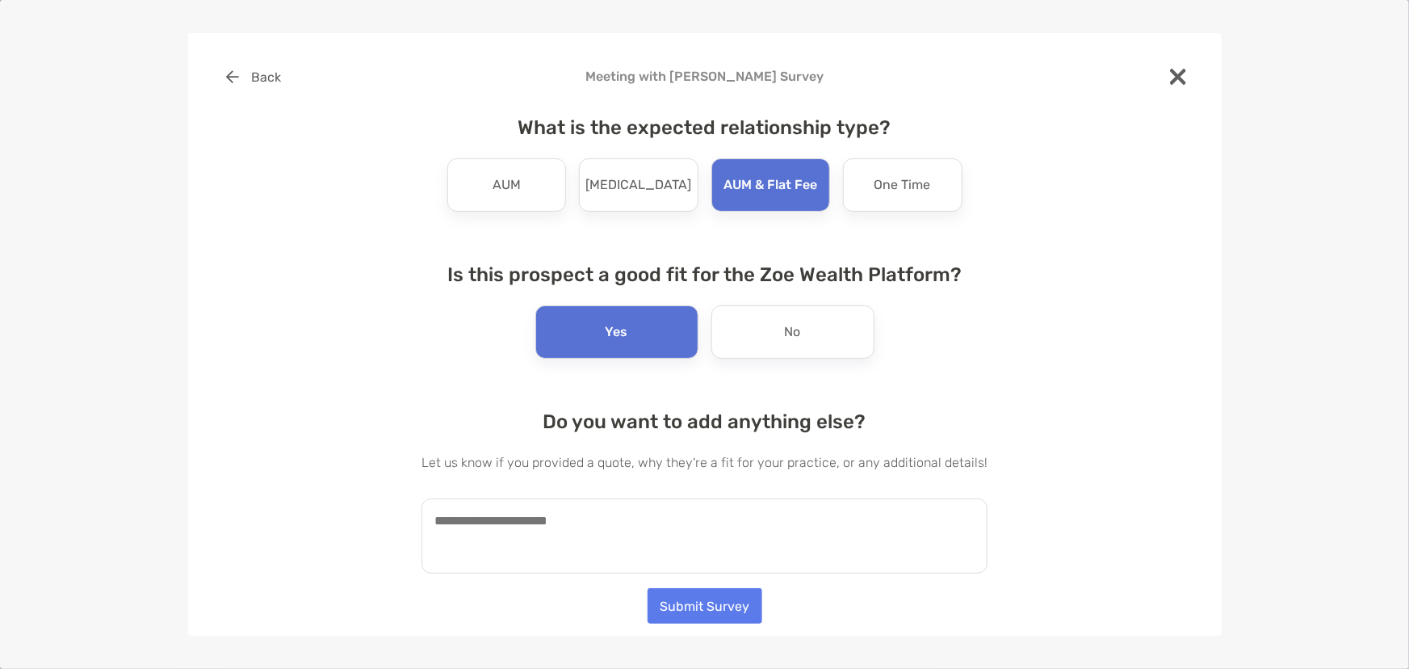
click at [662, 533] on textarea at bounding box center [705, 535] width 566 height 75
paste textarea "**********"
type textarea "**********"
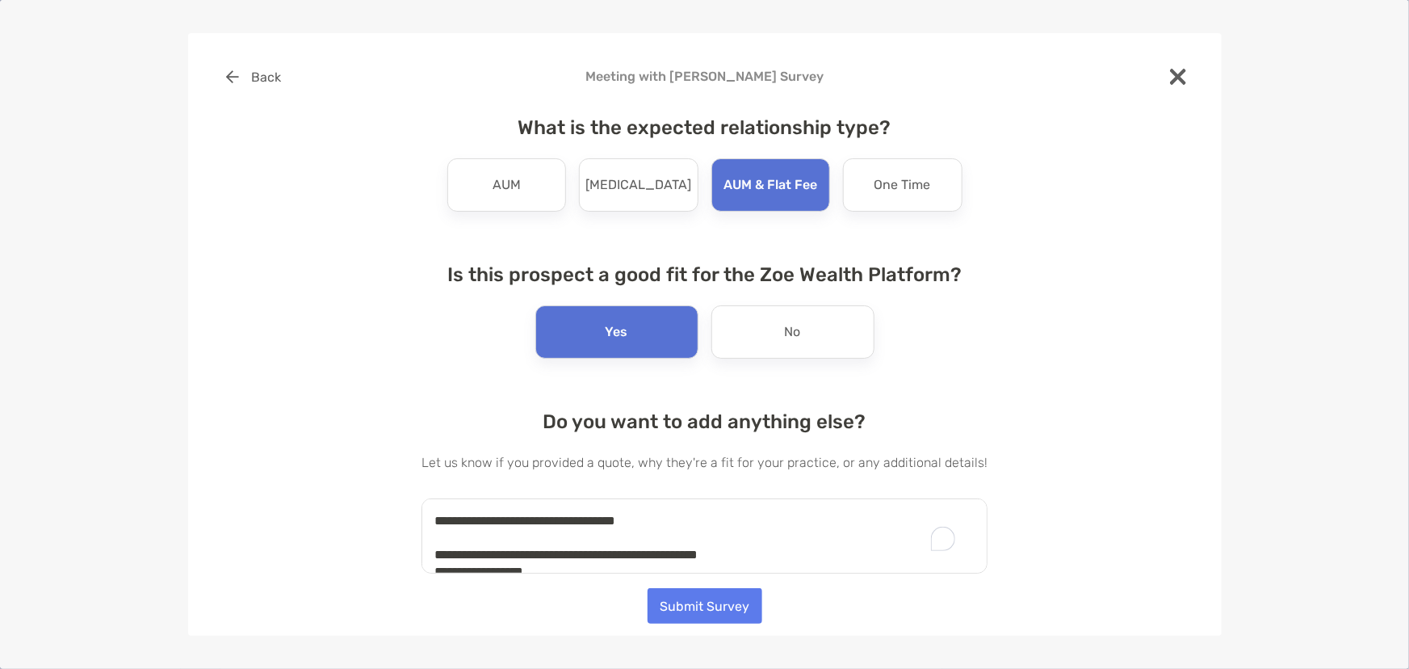
scroll to position [141, 0]
